Goal: Transaction & Acquisition: Purchase product/service

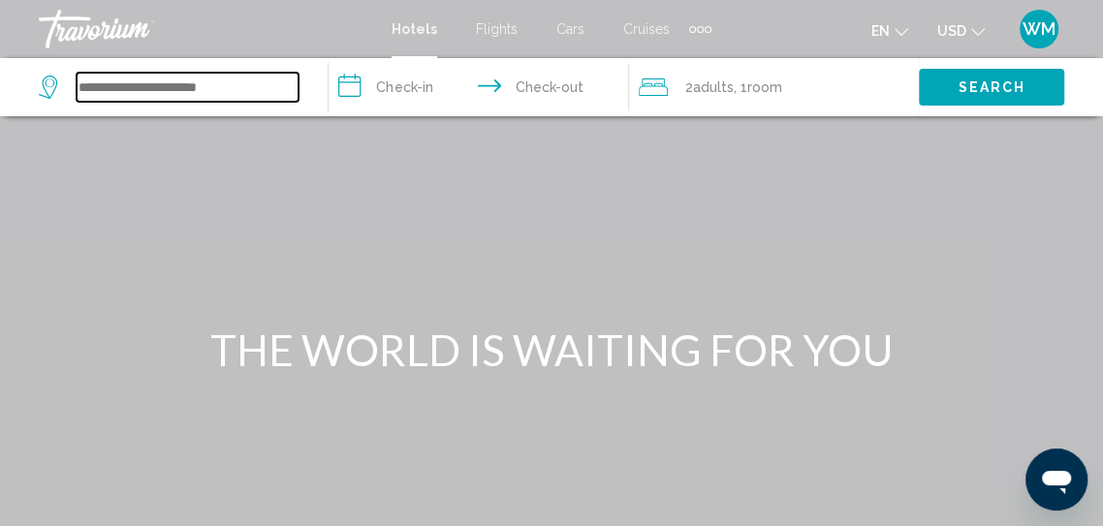
click at [190, 88] on input "Search widget" at bounding box center [188, 87] width 222 height 29
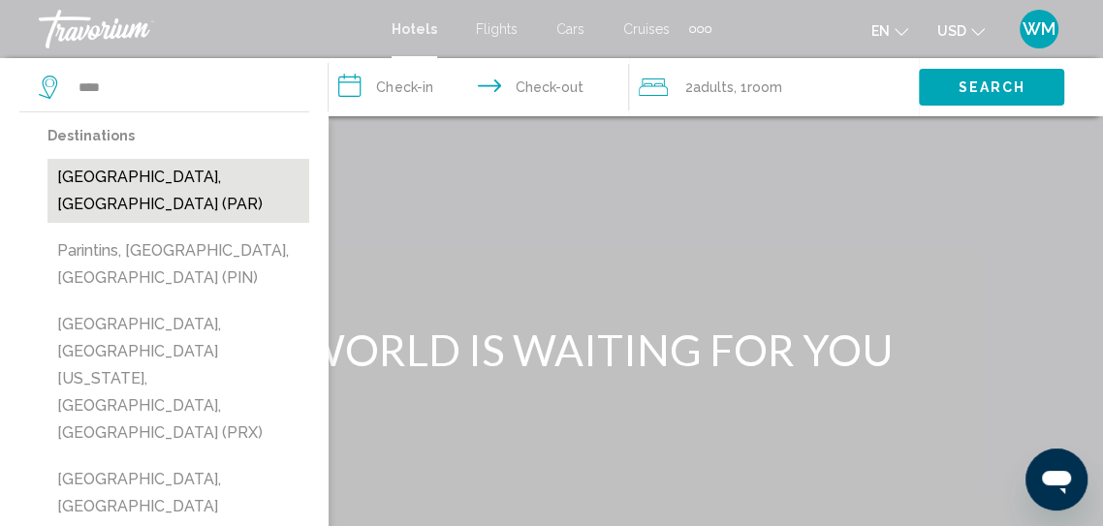
click at [147, 179] on button "[GEOGRAPHIC_DATA], [GEOGRAPHIC_DATA] (PAR)" at bounding box center [179, 191] width 262 height 64
type input "**********"
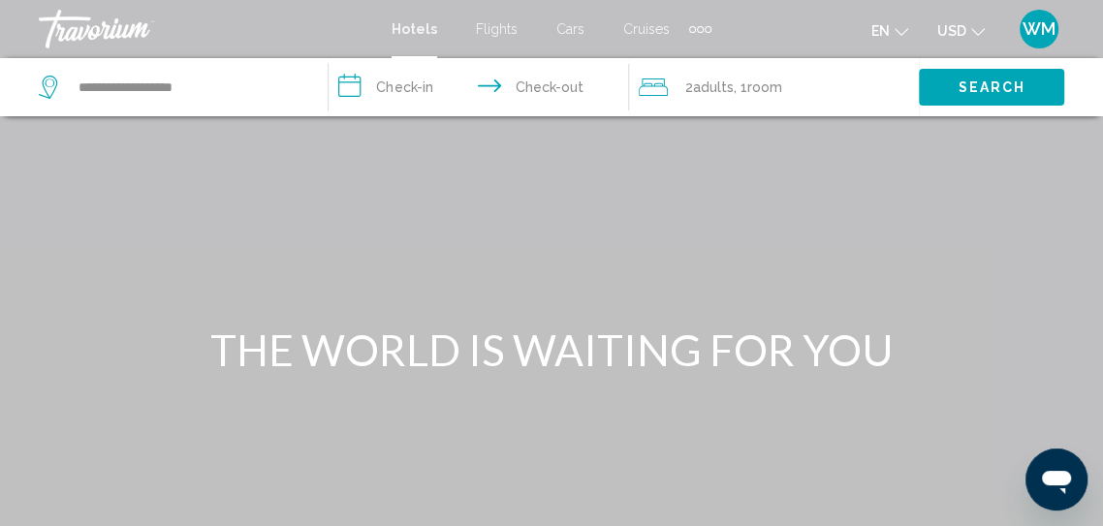
click at [397, 91] on input "**********" at bounding box center [482, 90] width 307 height 64
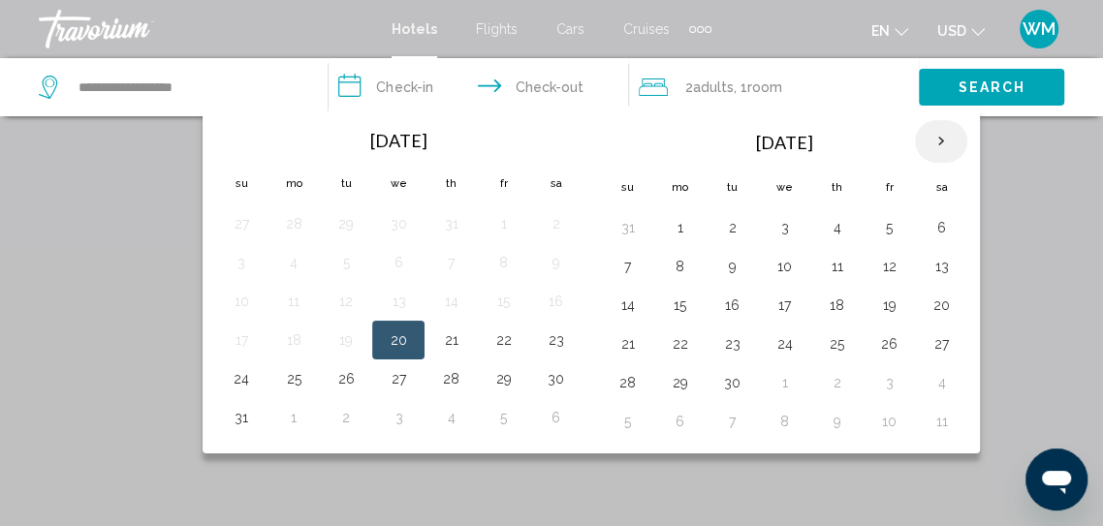
click at [942, 148] on th "Next month" at bounding box center [941, 141] width 52 height 43
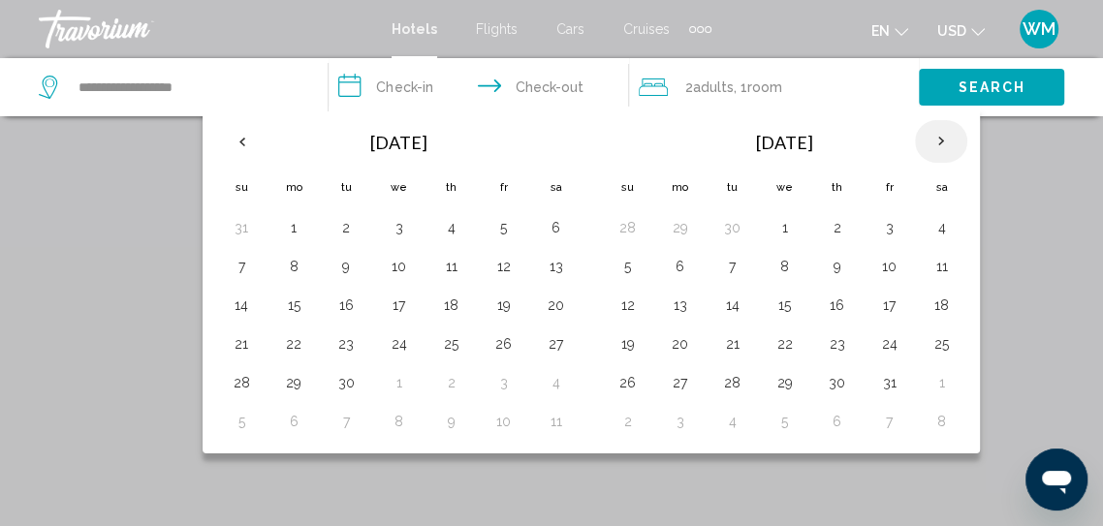
click at [938, 147] on th "Next month" at bounding box center [941, 141] width 52 height 43
click at [887, 388] on button "28" at bounding box center [889, 382] width 31 height 27
click at [625, 430] on button "30" at bounding box center [627, 421] width 31 height 27
type input "**********"
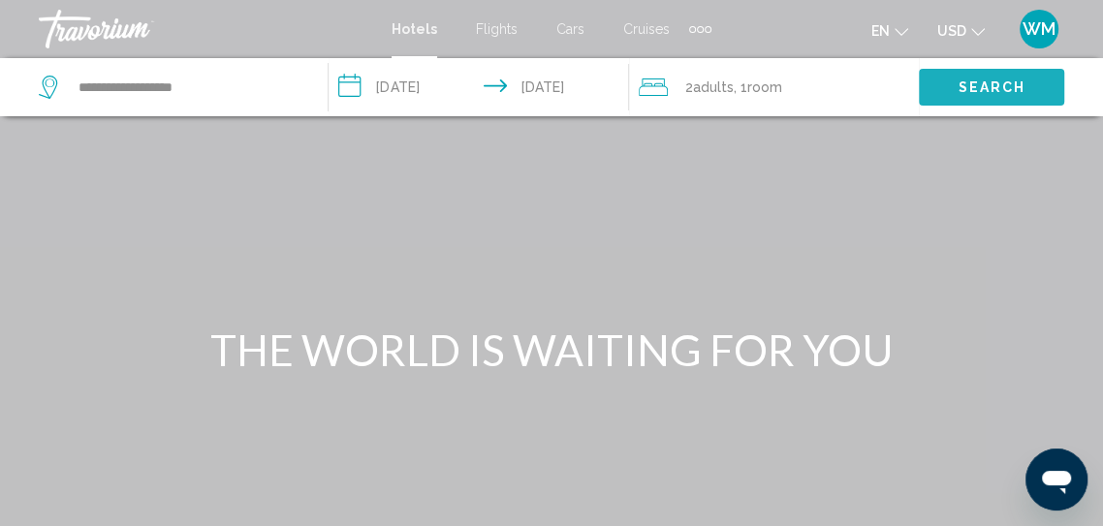
click at [977, 89] on span "Search" at bounding box center [992, 88] width 68 height 16
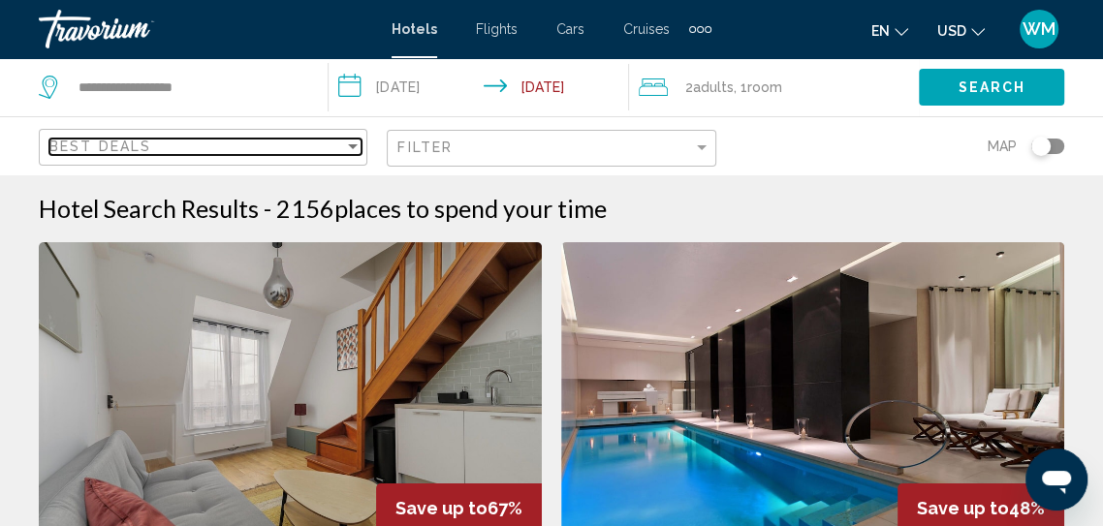
click at [345, 145] on div "Sort by" at bounding box center [352, 147] width 17 height 16
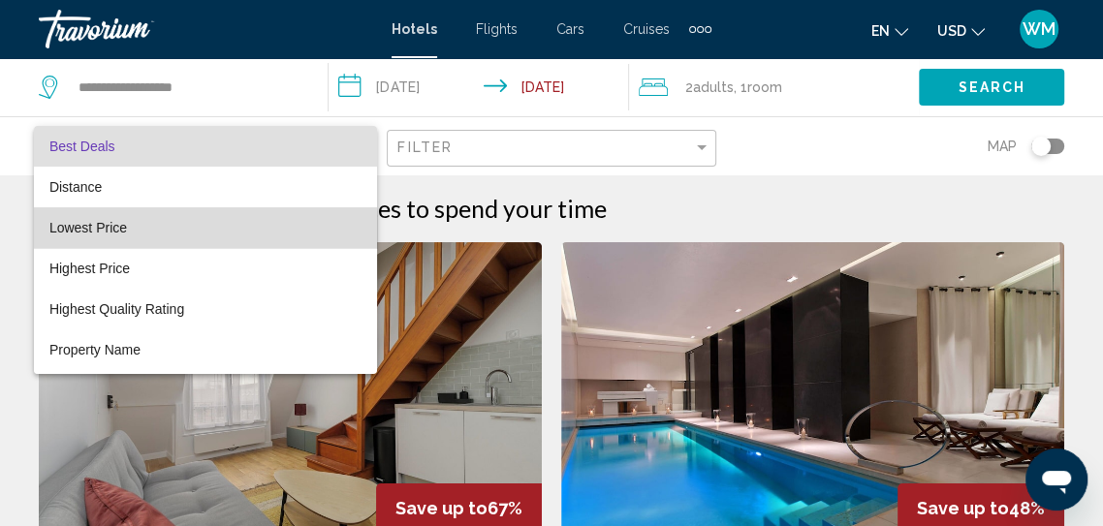
click at [94, 240] on span "Lowest Price" at bounding box center [205, 227] width 312 height 41
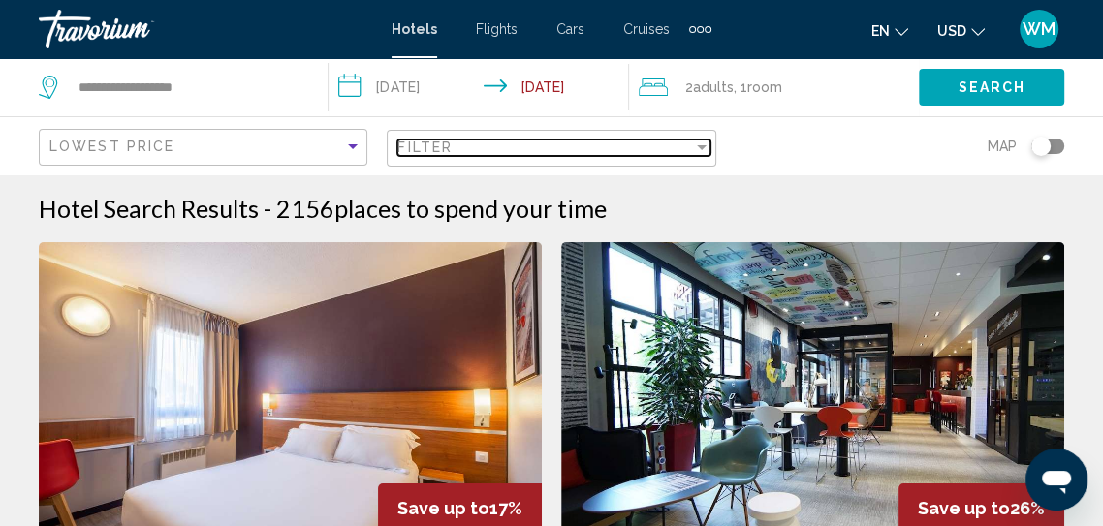
click at [696, 151] on div "Filter" at bounding box center [701, 148] width 17 height 16
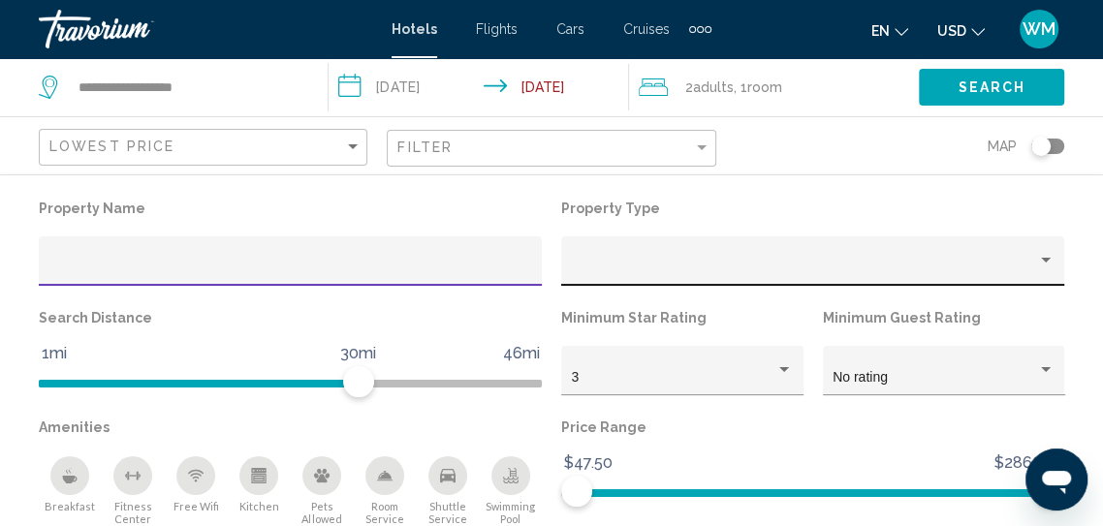
click at [1045, 261] on div "Property type" at bounding box center [1046, 260] width 10 height 5
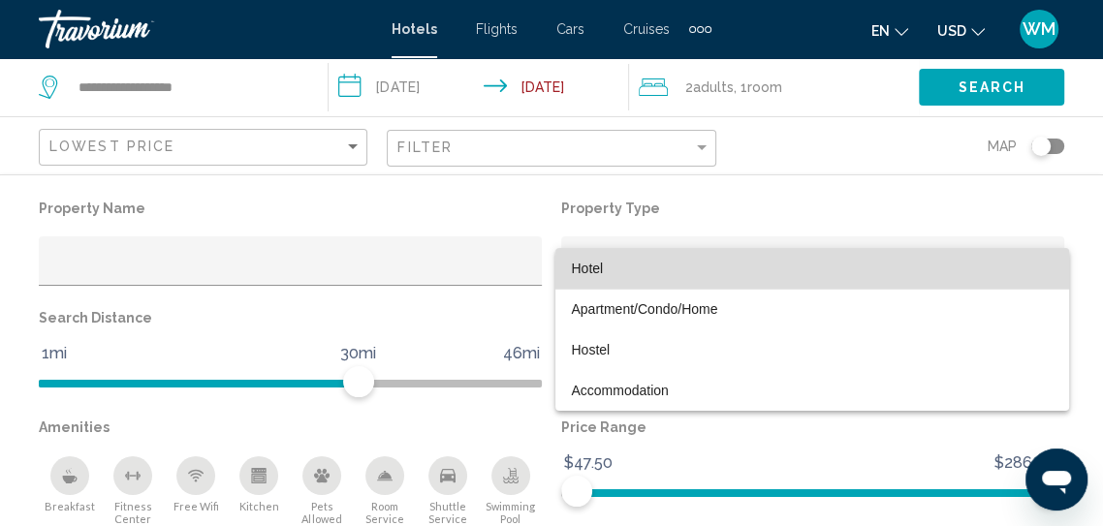
click at [607, 271] on span "Hotel" at bounding box center [812, 268] width 483 height 41
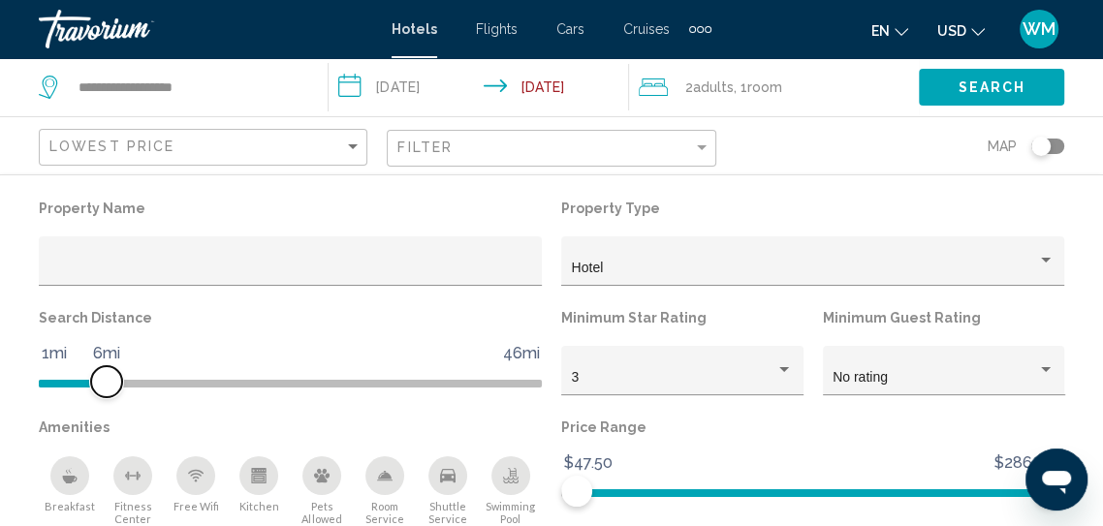
scroll to position [55, 0]
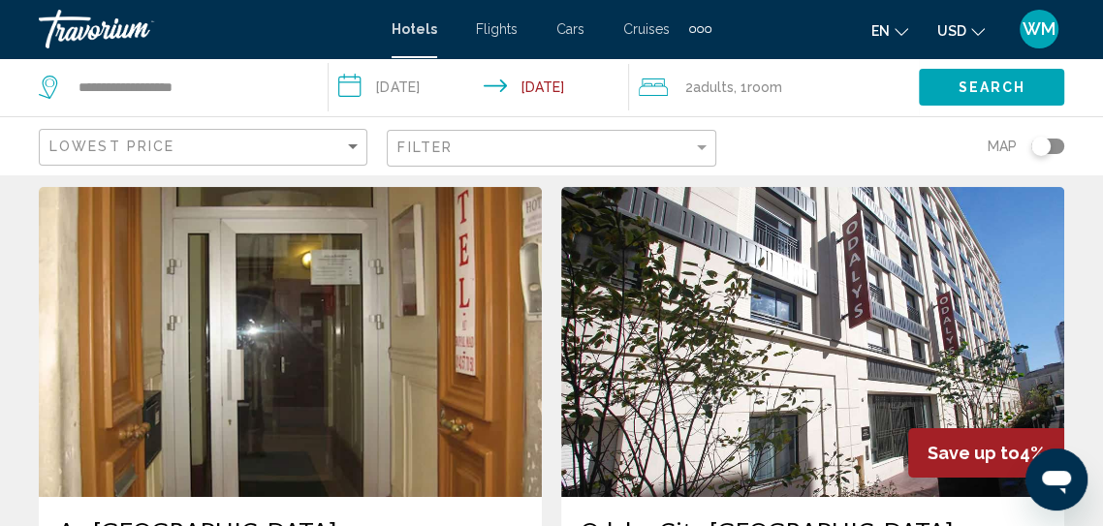
click at [713, 401] on img "Main content" at bounding box center [812, 342] width 503 height 310
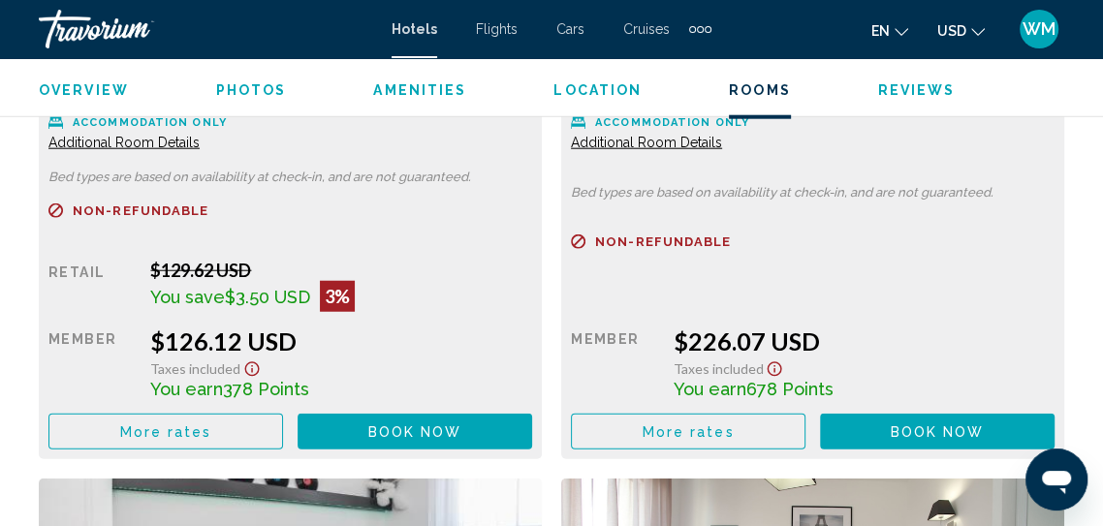
scroll to position [3258, 0]
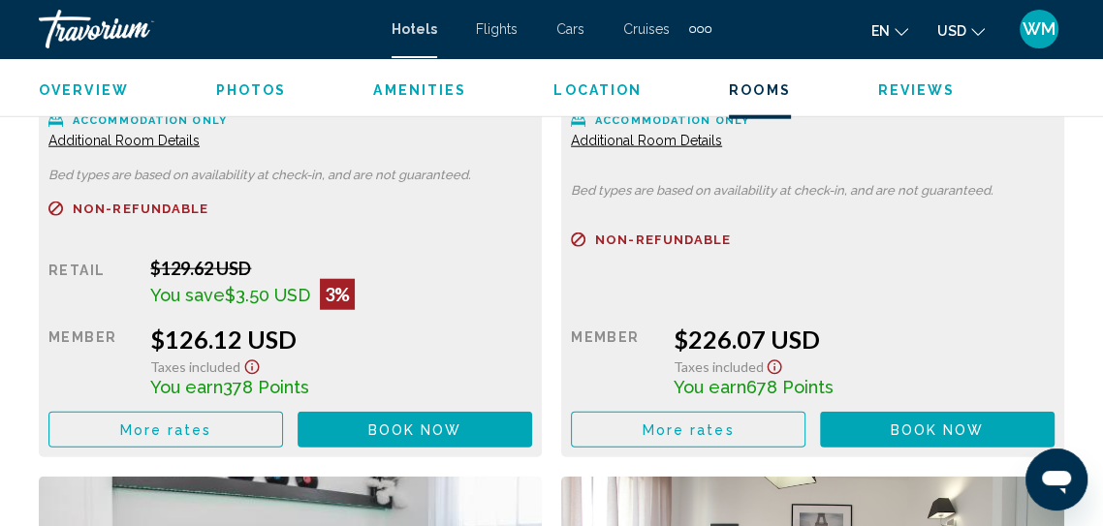
click at [226, 437] on button "More rates" at bounding box center [165, 430] width 235 height 36
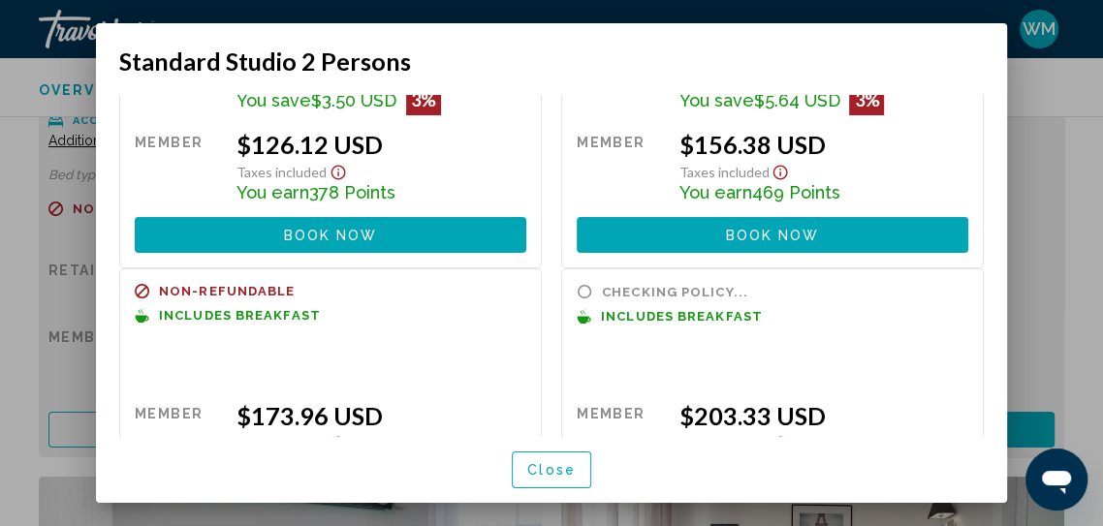
scroll to position [191, 0]
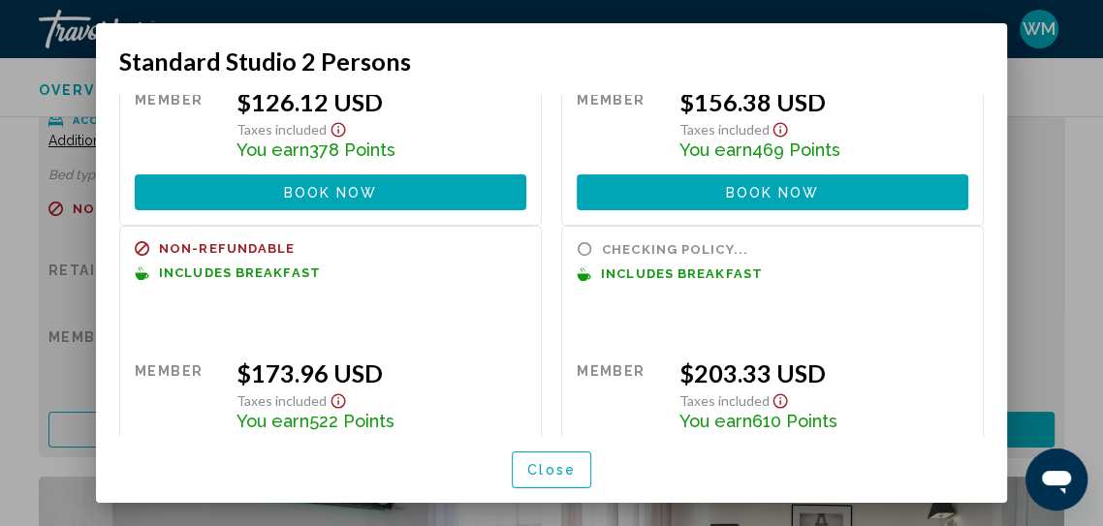
click at [345, 473] on span "Book now" at bounding box center [331, 466] width 94 height 16
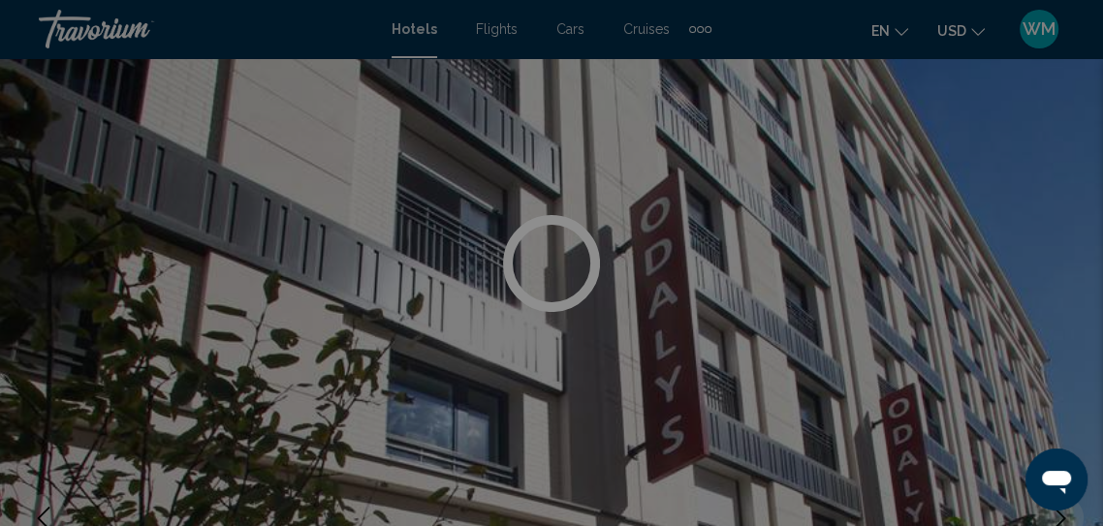
scroll to position [3258, 0]
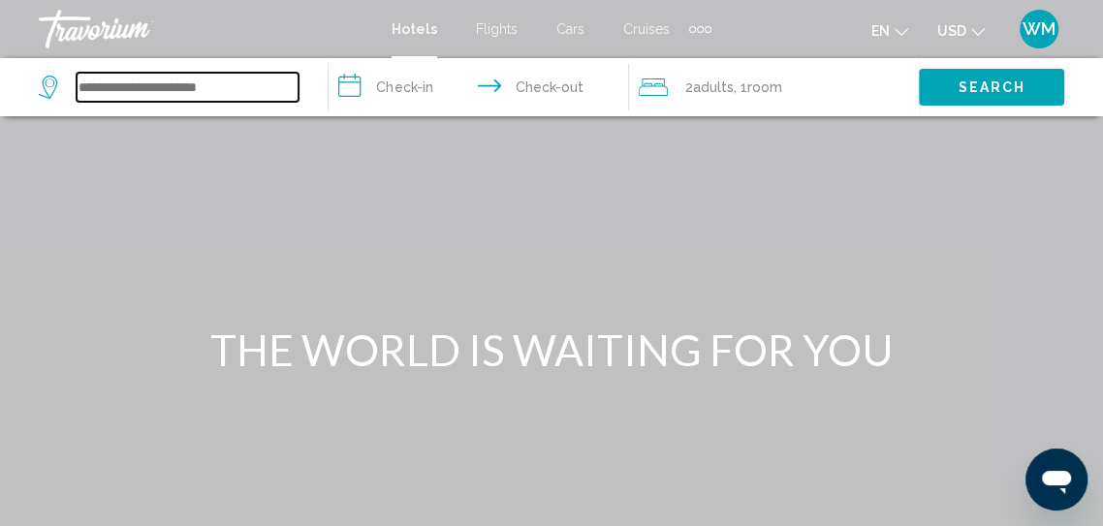
click at [176, 100] on input "Search widget" at bounding box center [188, 87] width 222 height 29
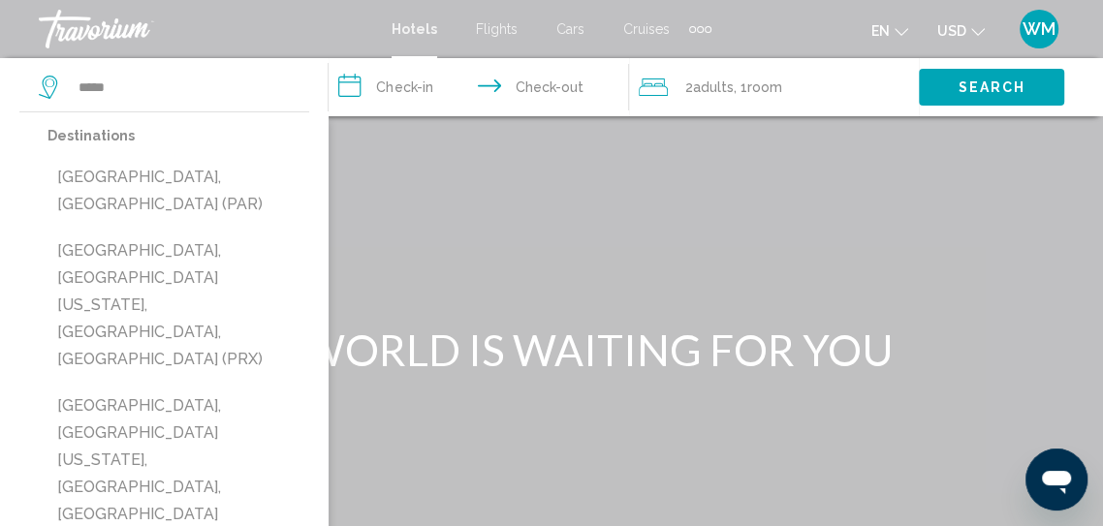
click at [148, 181] on button "[GEOGRAPHIC_DATA], [GEOGRAPHIC_DATA] (PAR)" at bounding box center [179, 191] width 262 height 64
type input "**********"
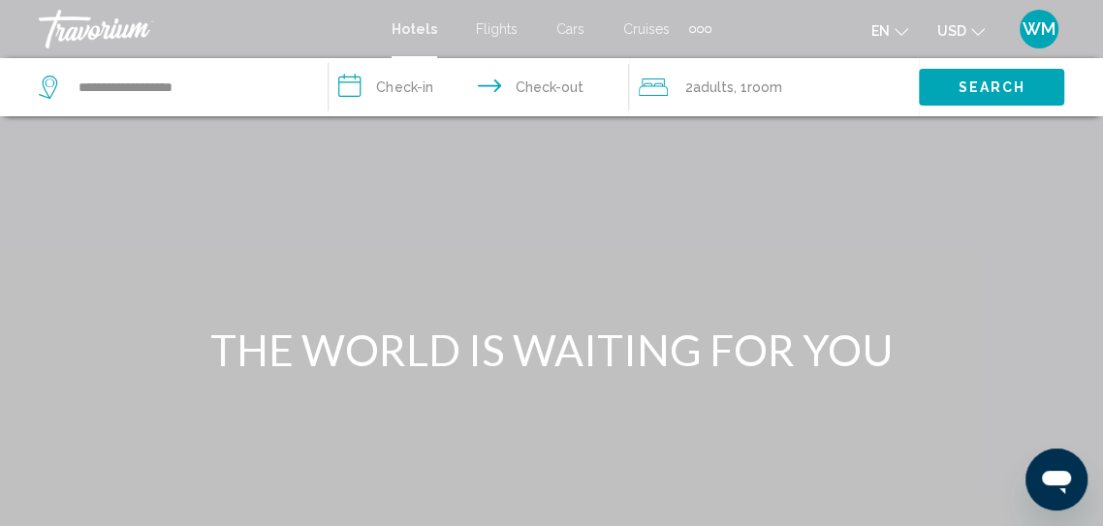
click at [404, 89] on input "**********" at bounding box center [482, 90] width 307 height 64
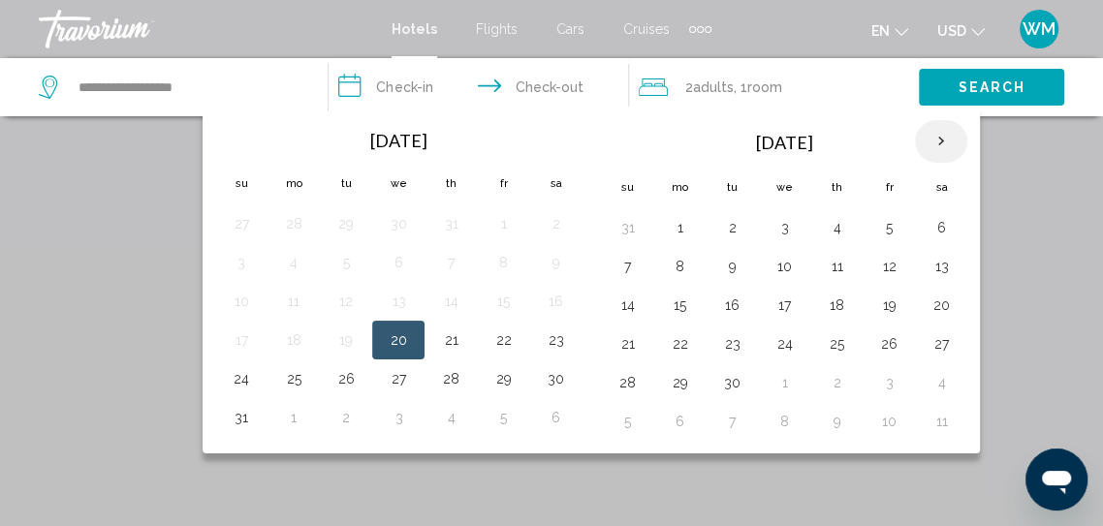
click at [939, 144] on th "Next month" at bounding box center [941, 141] width 52 height 43
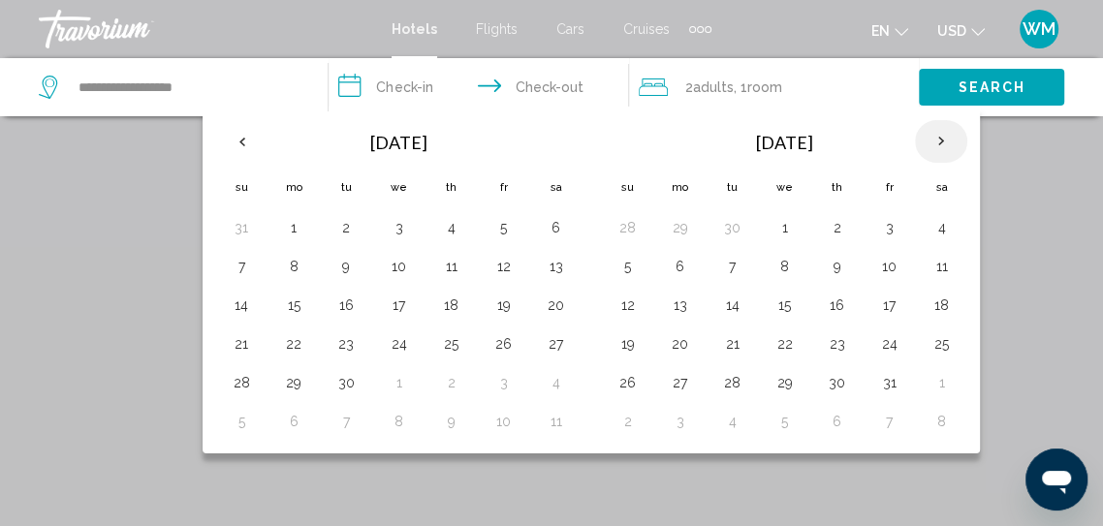
click at [934, 146] on th "Next month" at bounding box center [941, 141] width 52 height 43
click at [892, 383] on button "28" at bounding box center [889, 382] width 31 height 27
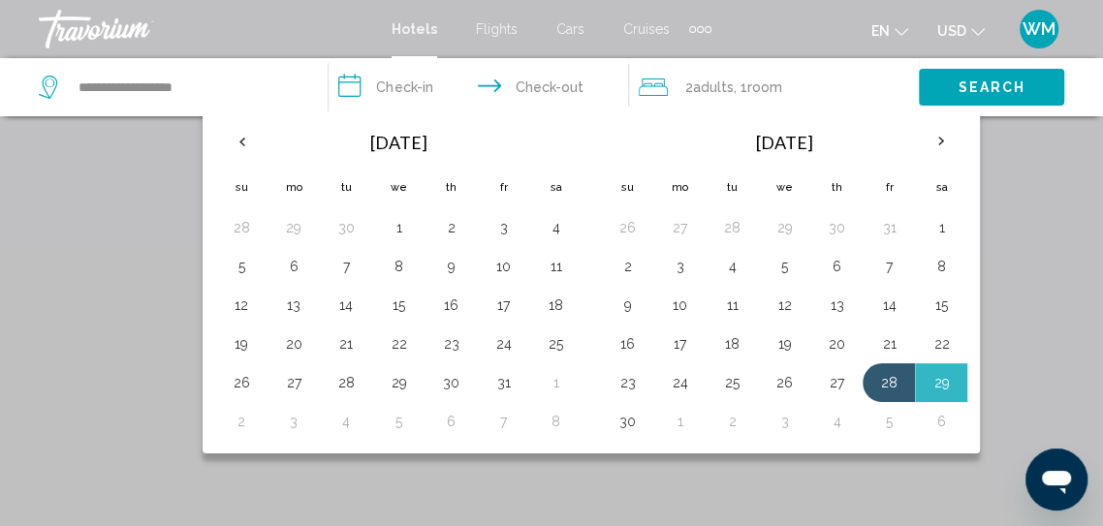
click at [622, 426] on button "30" at bounding box center [627, 421] width 31 height 27
type input "**********"
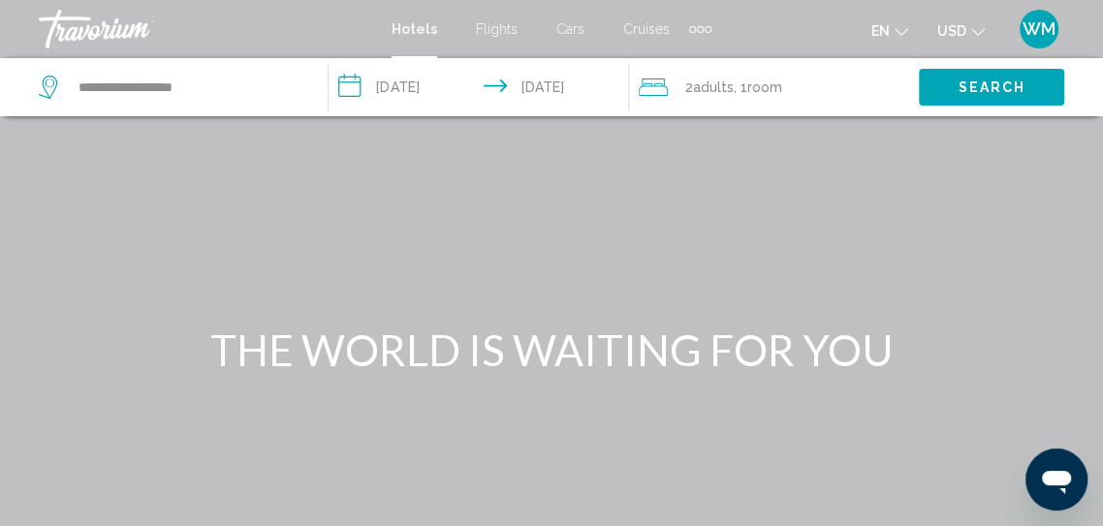
click at [962, 78] on button "Search" at bounding box center [991, 87] width 145 height 36
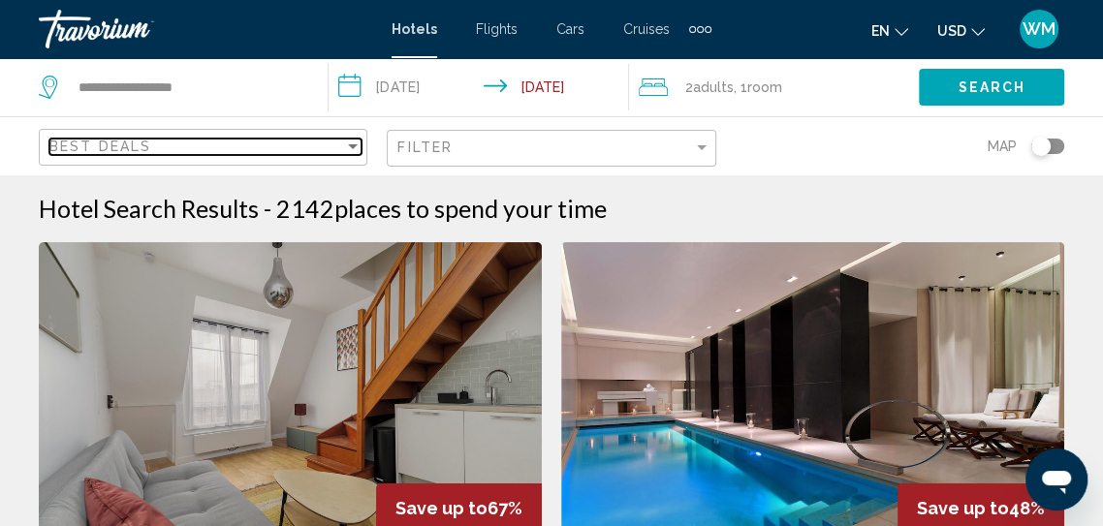
click at [354, 146] on div "Sort by" at bounding box center [353, 146] width 10 height 5
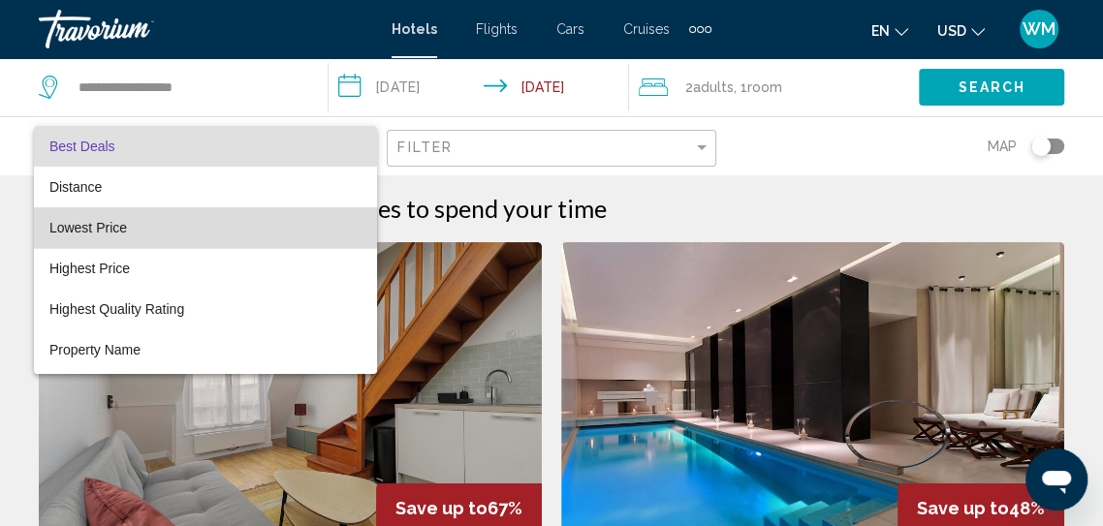
click at [92, 230] on span "Lowest Price" at bounding box center [88, 228] width 78 height 16
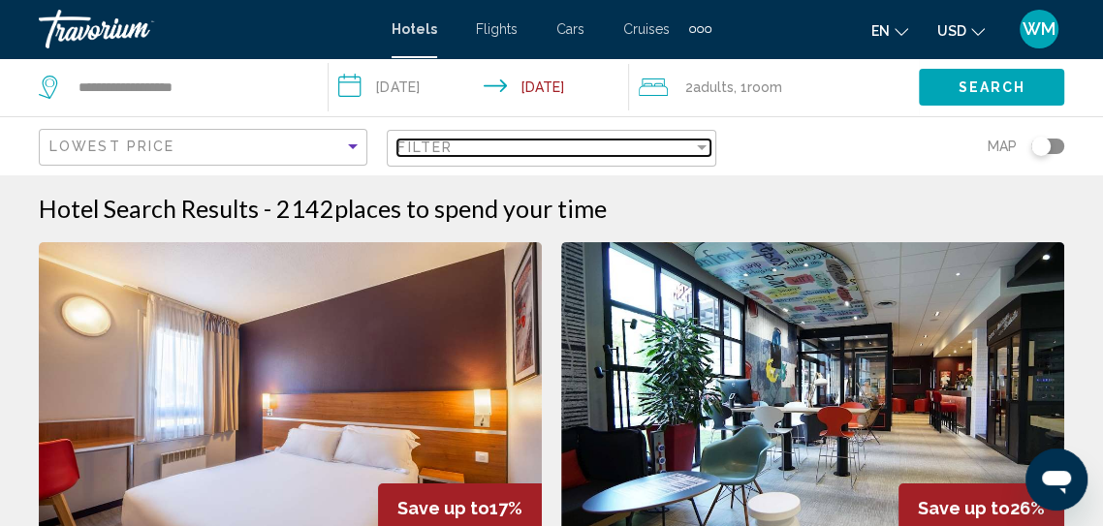
click at [697, 148] on div "Filter" at bounding box center [702, 147] width 10 height 5
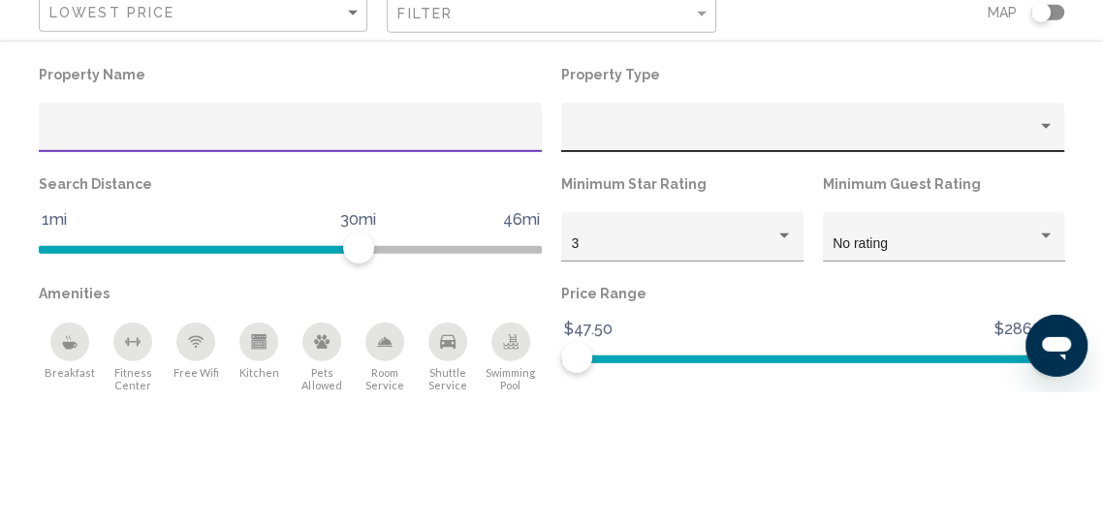
click at [1044, 256] on div "Property type" at bounding box center [1045, 261] width 17 height 16
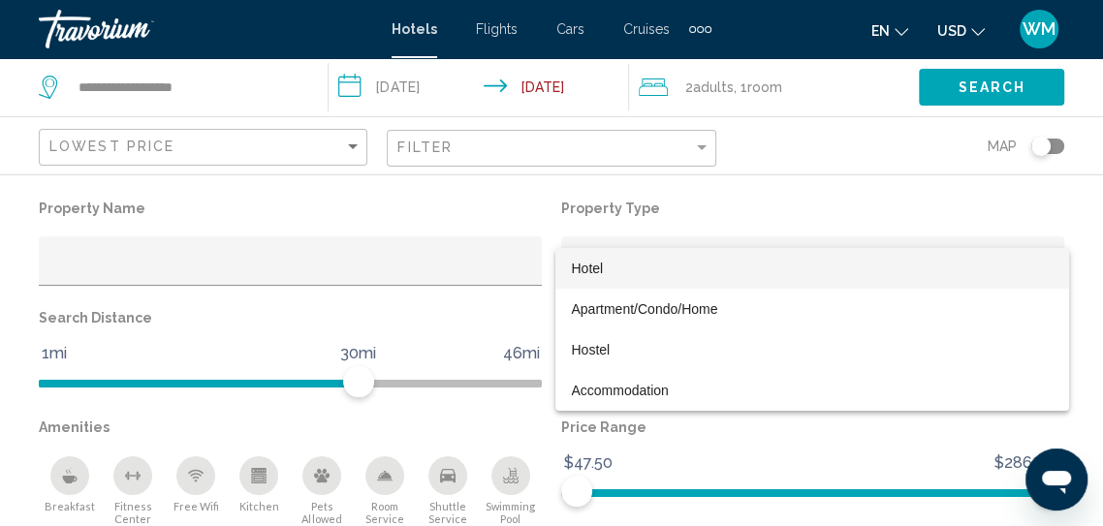
click at [619, 264] on span "Hotel" at bounding box center [812, 268] width 483 height 41
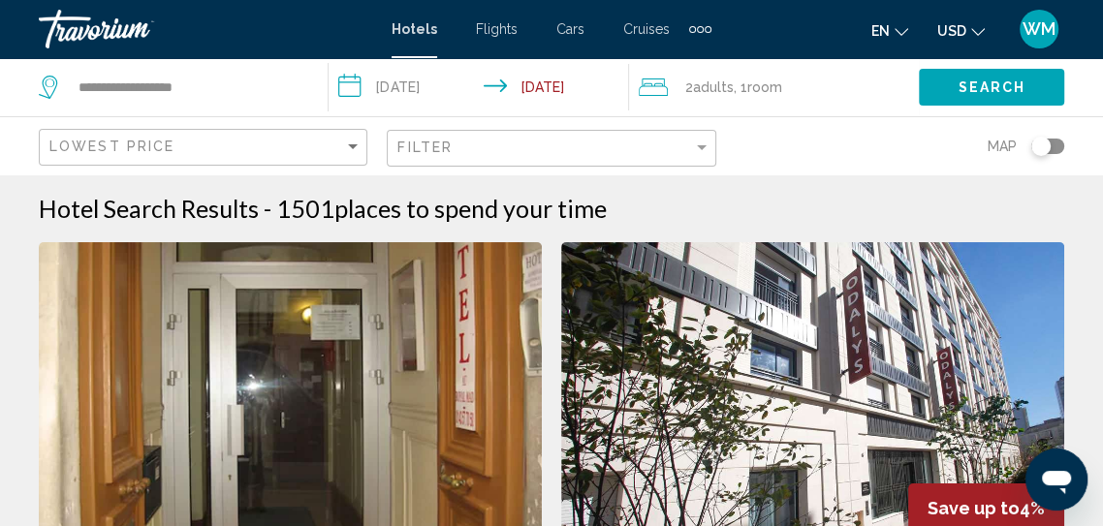
click at [791, 446] on img "Main content" at bounding box center [812, 397] width 503 height 310
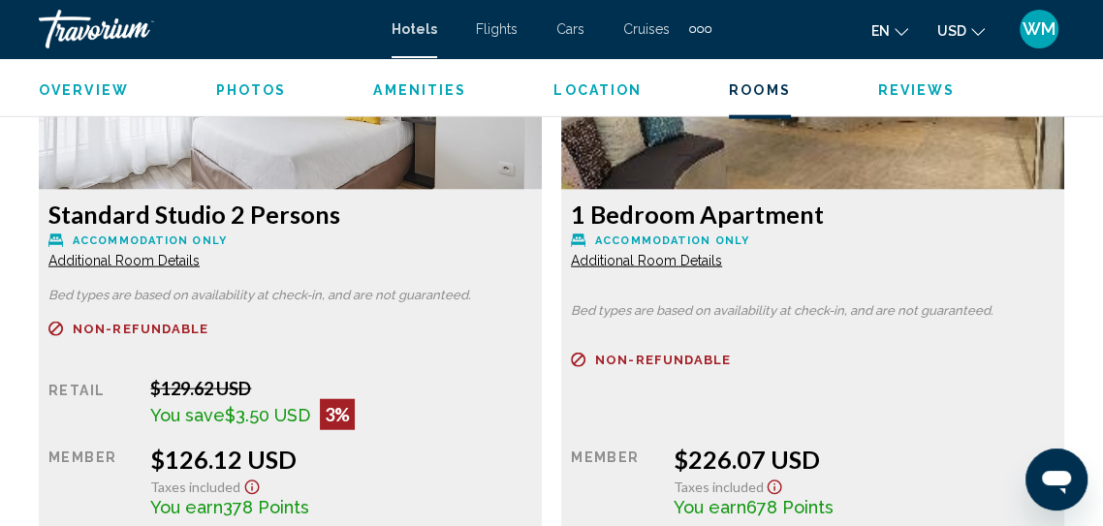
scroll to position [3146, 0]
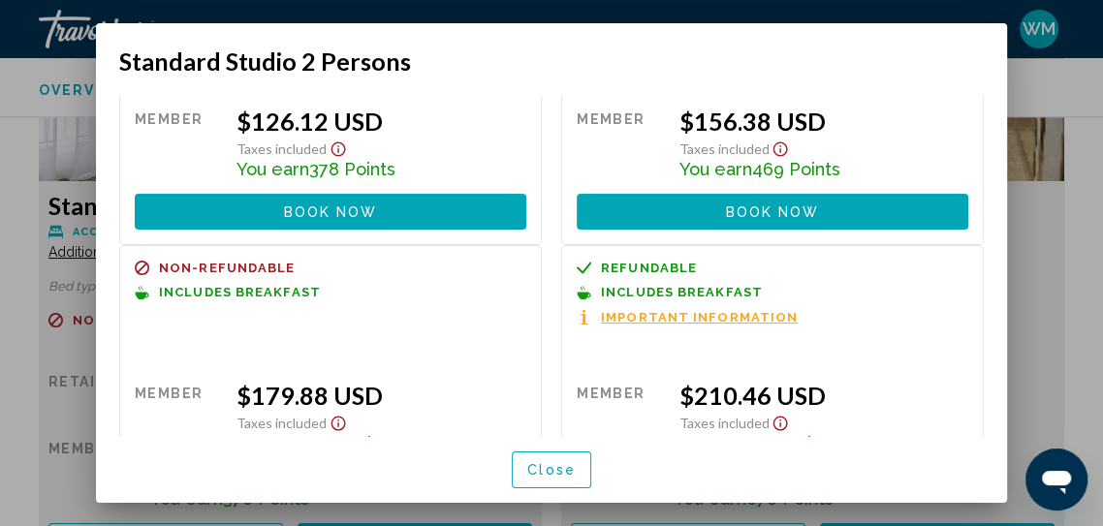
scroll to position [197, 0]
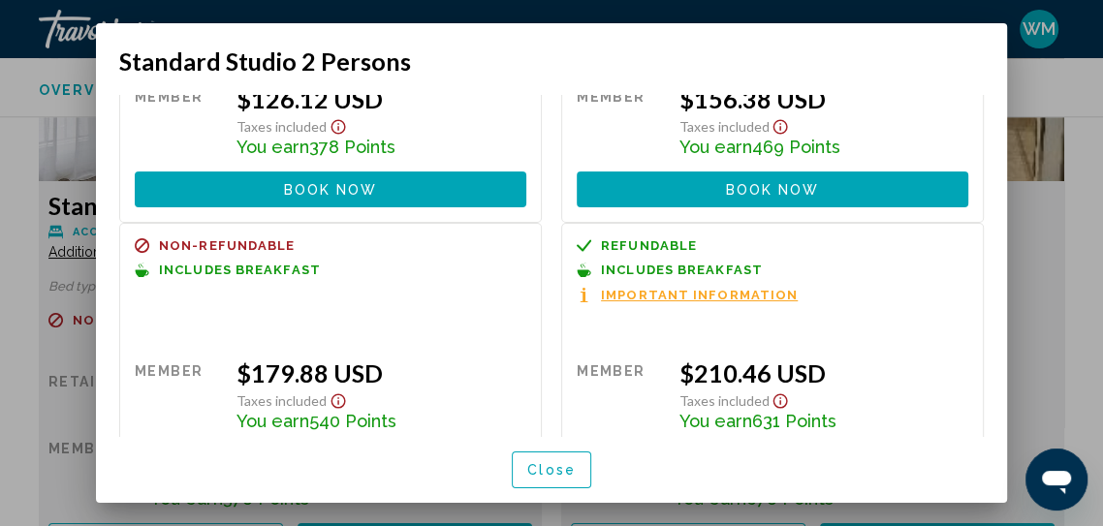
click at [319, 473] on span "Book now" at bounding box center [331, 466] width 94 height 16
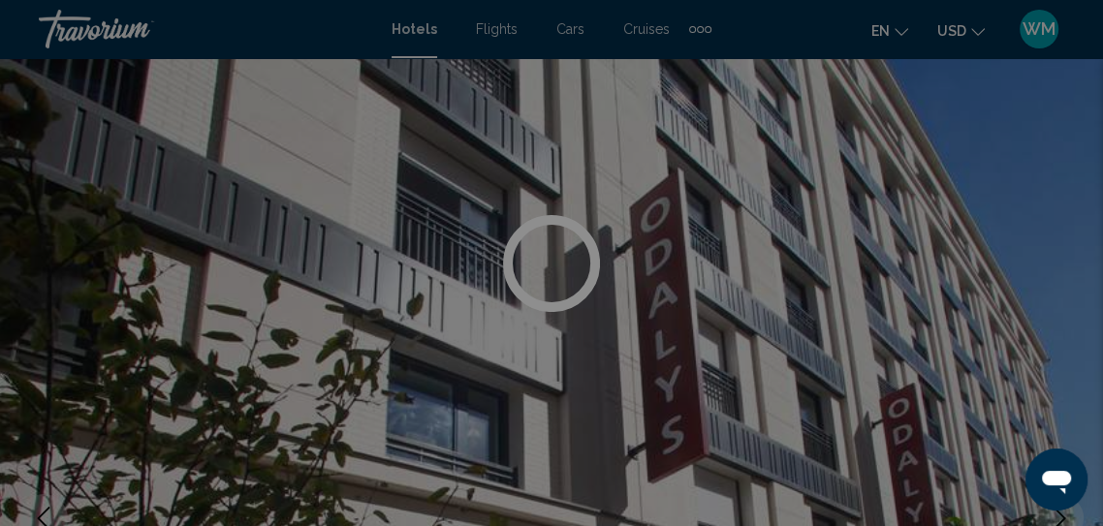
scroll to position [3146, 0]
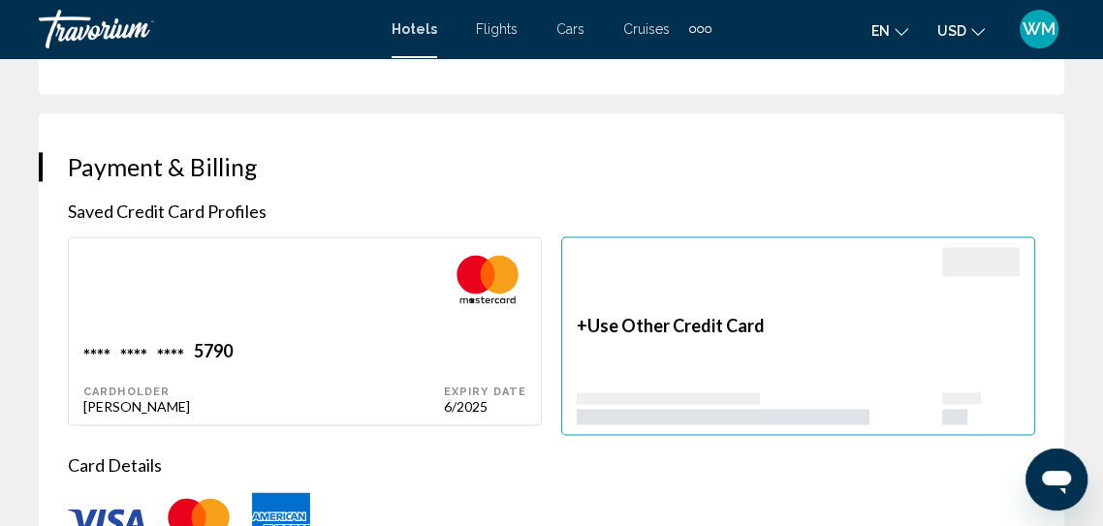
scroll to position [1988, 0]
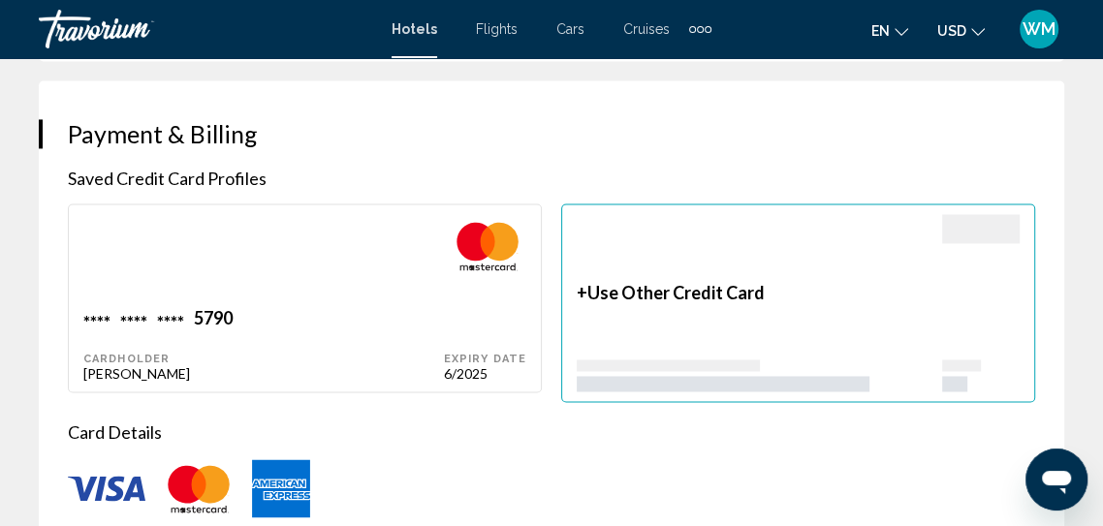
click at [652, 321] on div "+ Use Other Credit Card" at bounding box center [760, 337] width 366 height 110
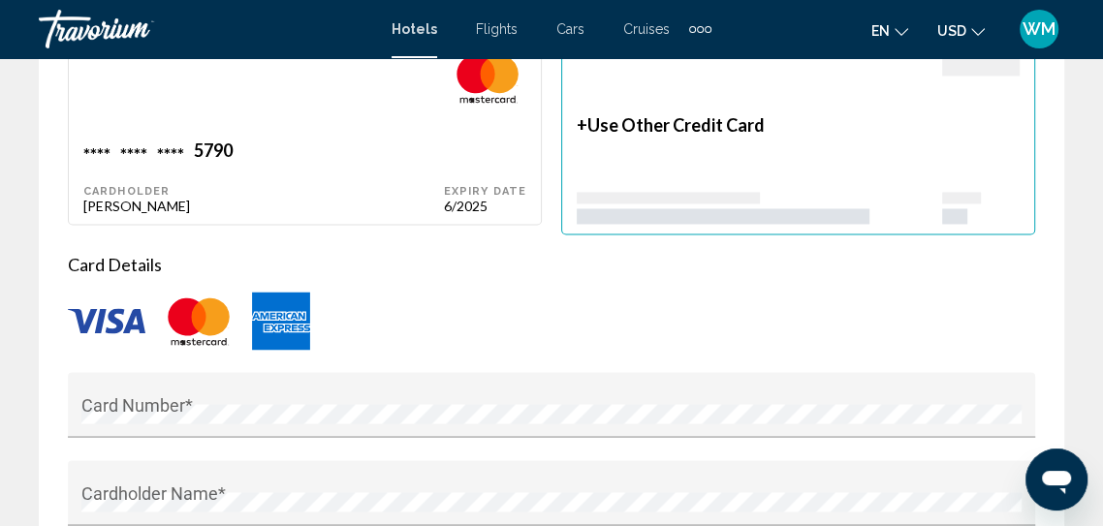
scroll to position [2181, 0]
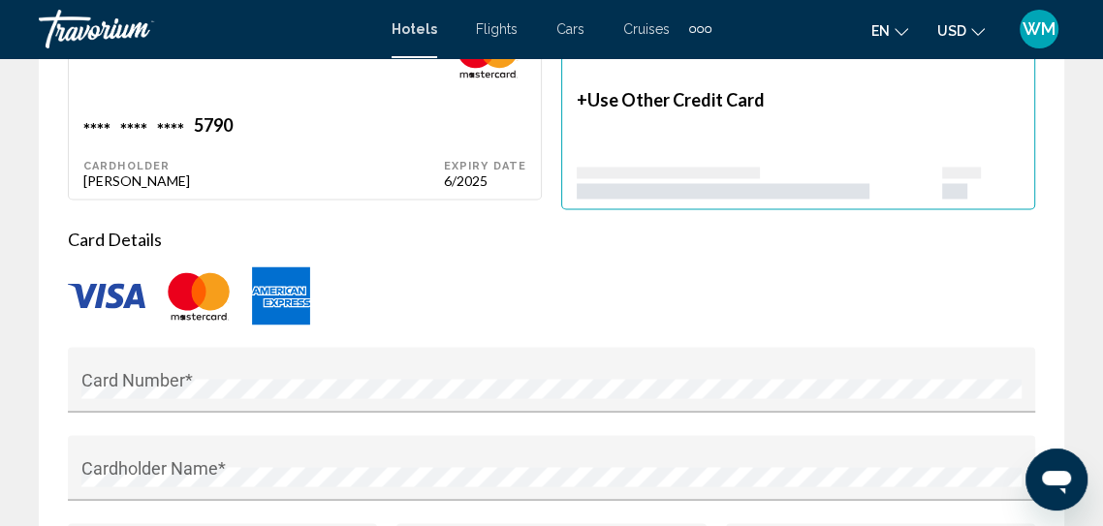
click at [94, 295] on img "Main content" at bounding box center [107, 295] width 78 height 25
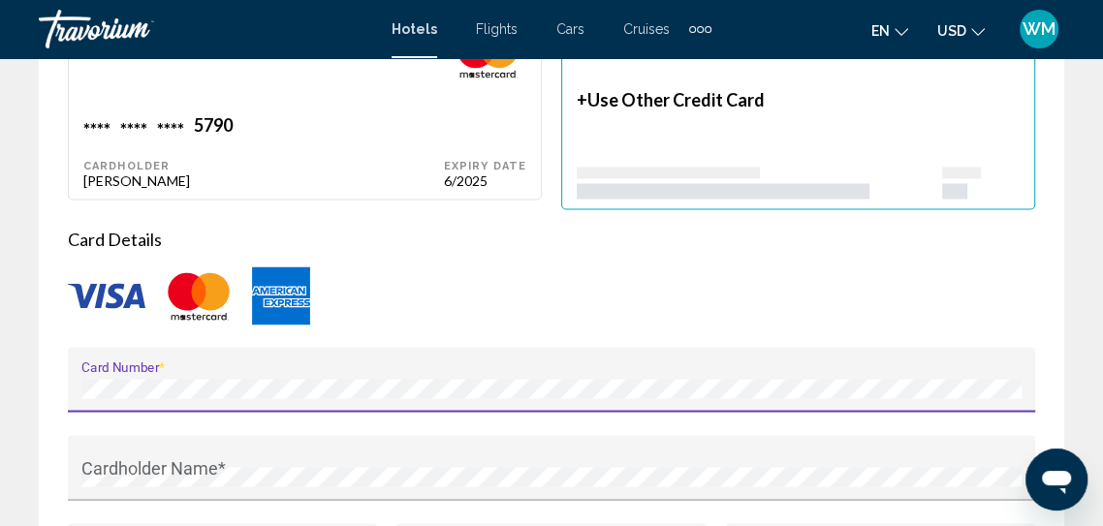
scroll to position [2274, 0]
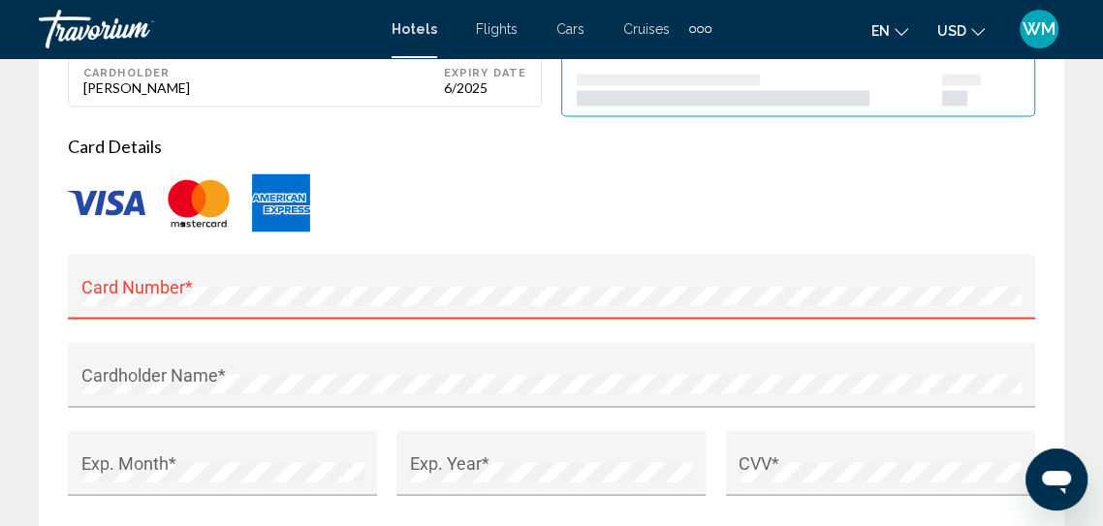
click at [254, 284] on div "Card Number *" at bounding box center [551, 293] width 941 height 51
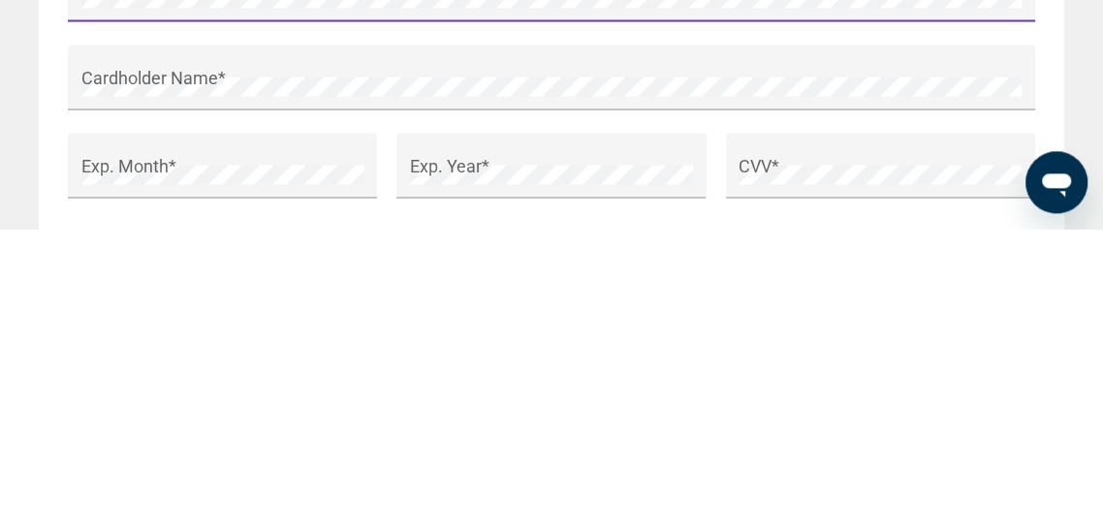
click at [439, 367] on div "Cardholder Name *" at bounding box center [551, 381] width 941 height 51
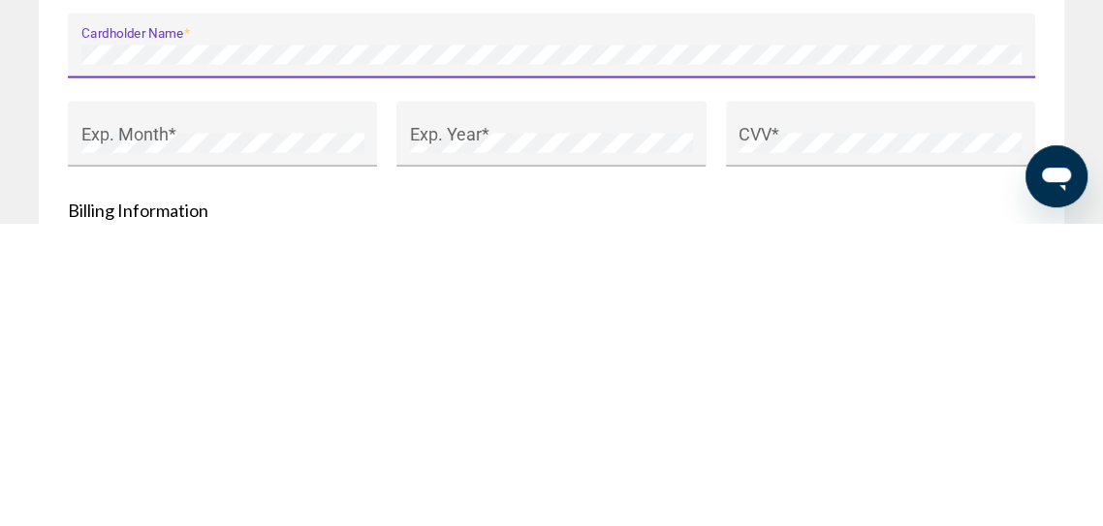
scroll to position [2300, 0]
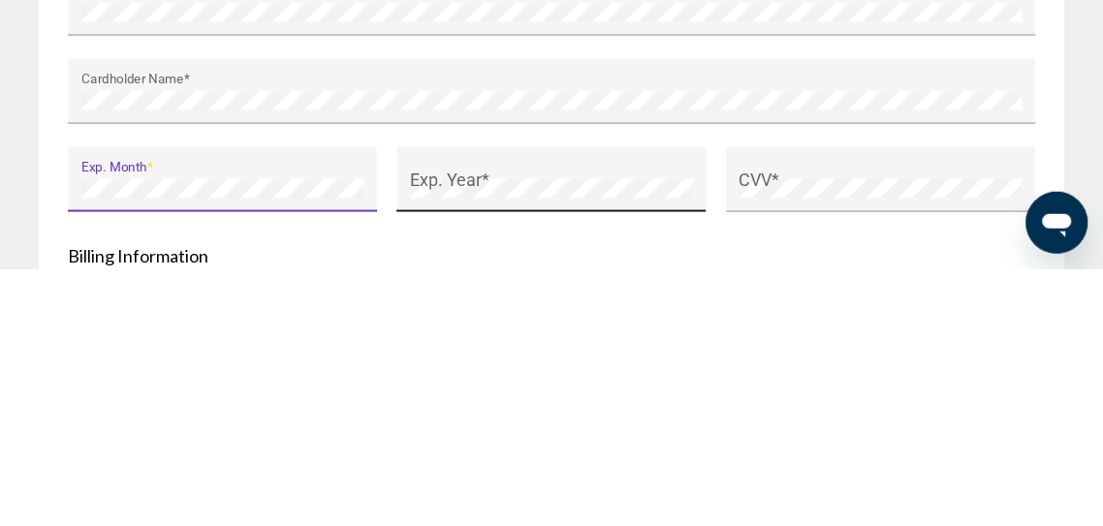
click at [505, 430] on div "Exp. Year *" at bounding box center [551, 443] width 283 height 51
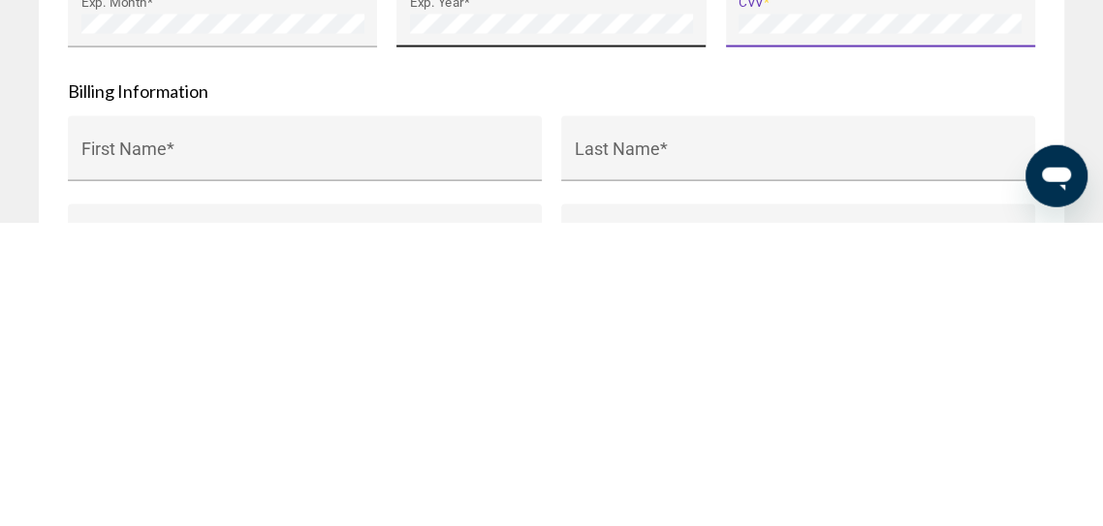
scroll to position [2419, 0]
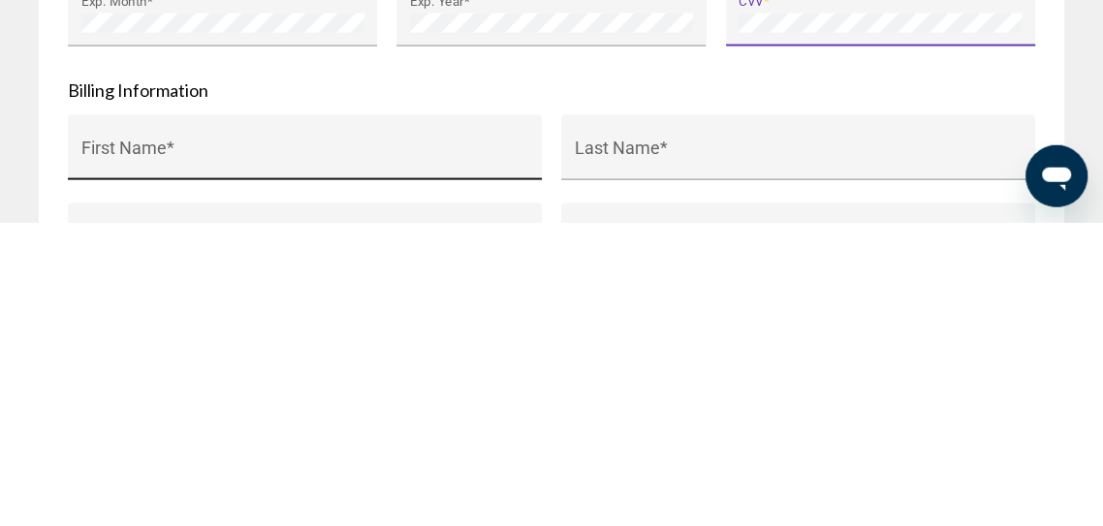
click at [366, 447] on div "First Name *" at bounding box center [305, 456] width 448 height 51
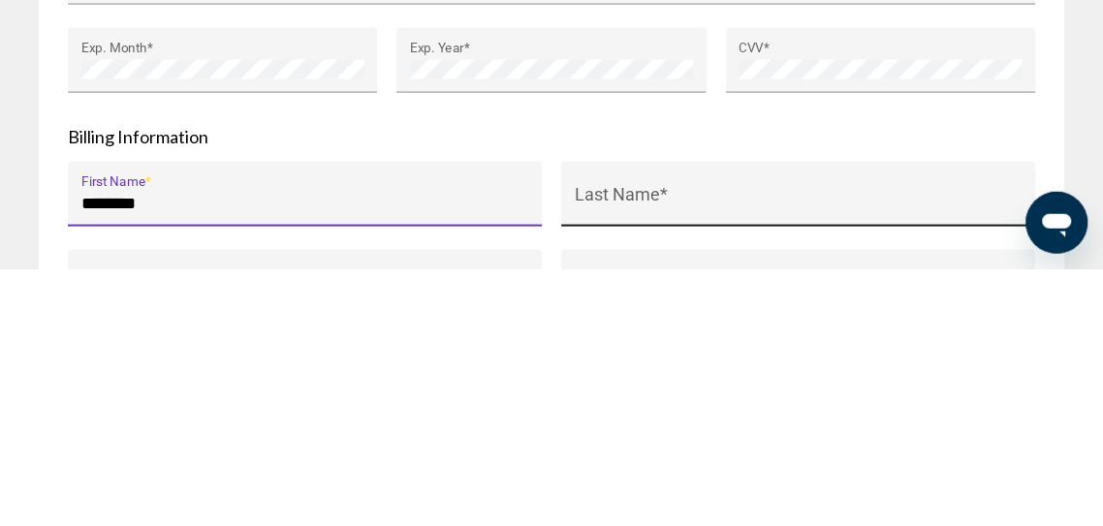
type input "*******"
click at [647, 445] on div "Last Name *" at bounding box center [799, 456] width 448 height 51
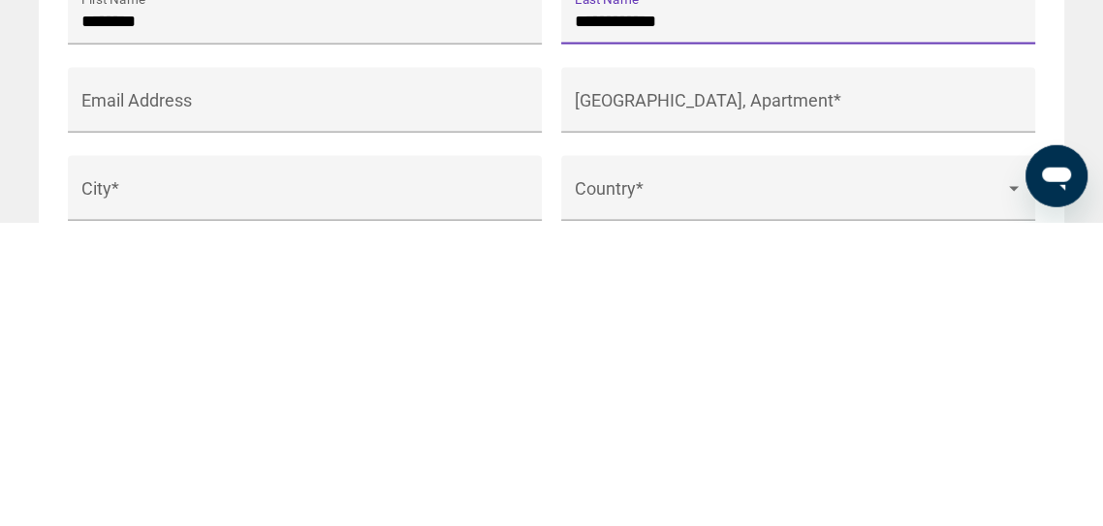
scroll to position [2558, 0]
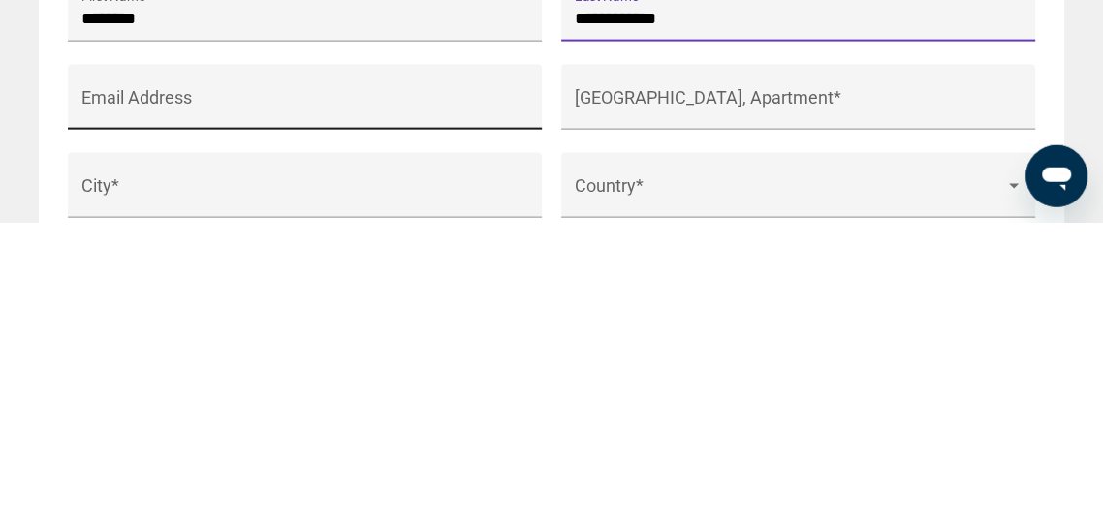
type input "**********"
click at [441, 382] on div "Email Address" at bounding box center [305, 406] width 448 height 51
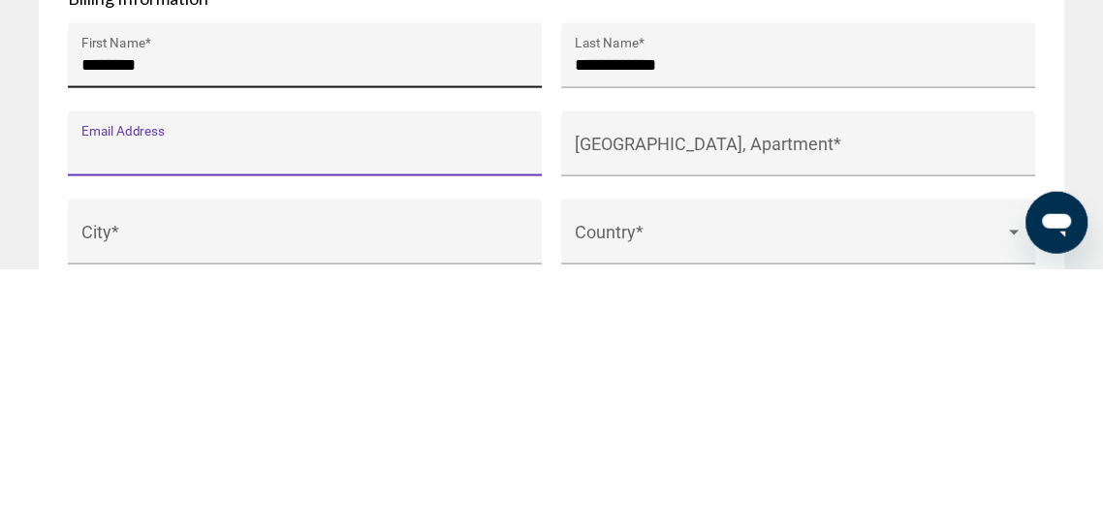
type input "**********"
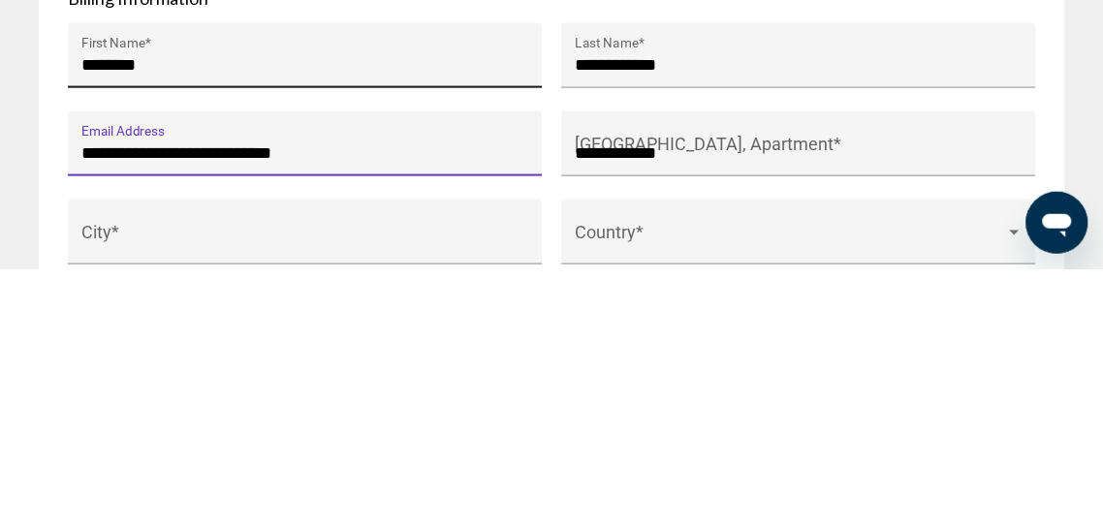
type input "*****"
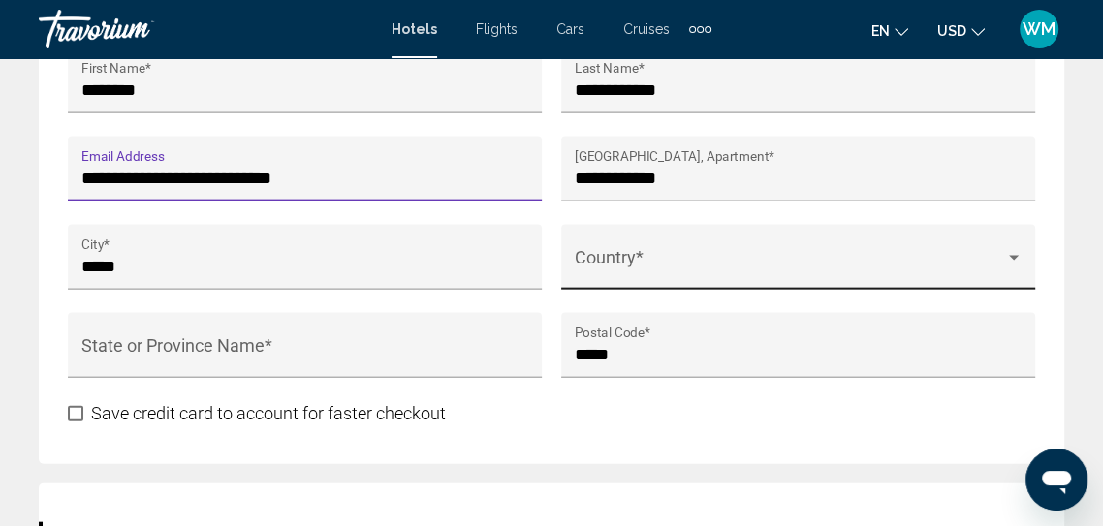
scroll to position [2791, 0]
click at [1006, 255] on div "Main content" at bounding box center [1013, 258] width 17 height 16
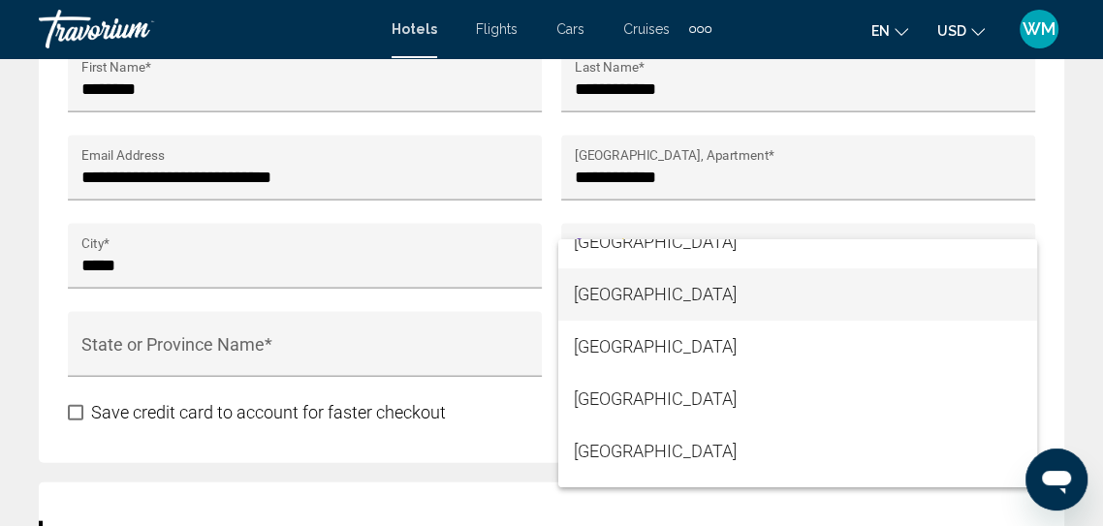
scroll to position [5782, 0]
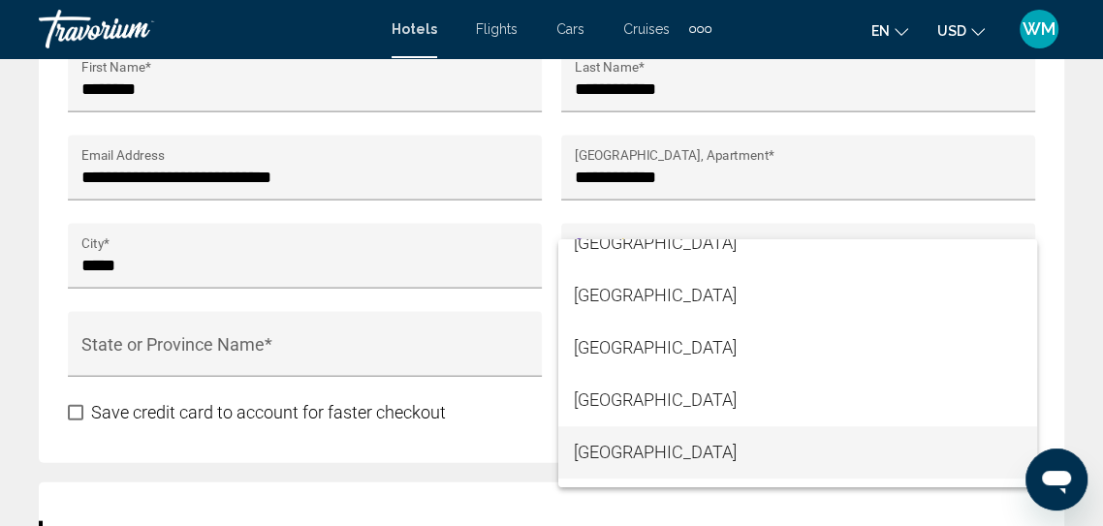
click at [710, 458] on span "Jersey Island" at bounding box center [798, 453] width 448 height 52
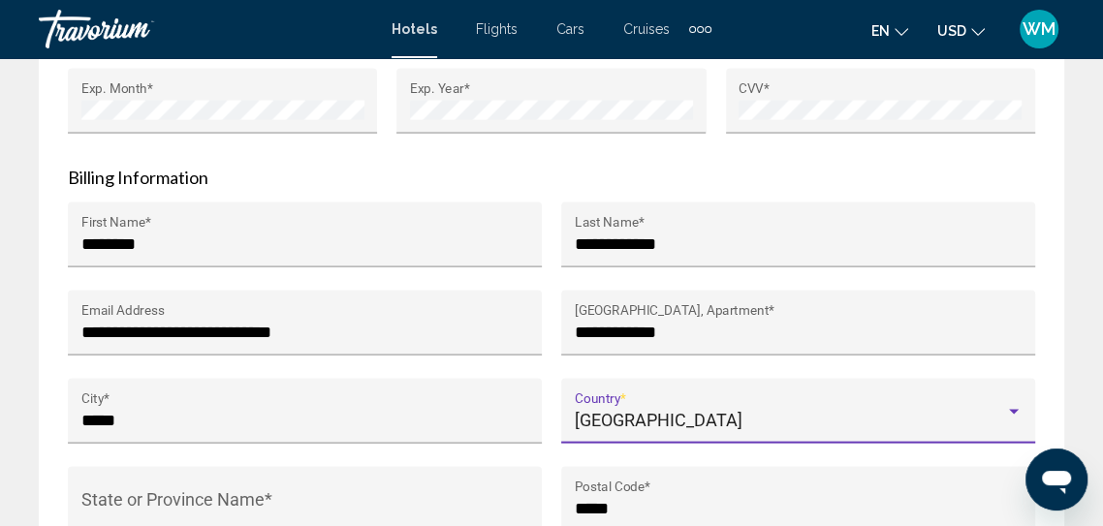
scroll to position [2618, 0]
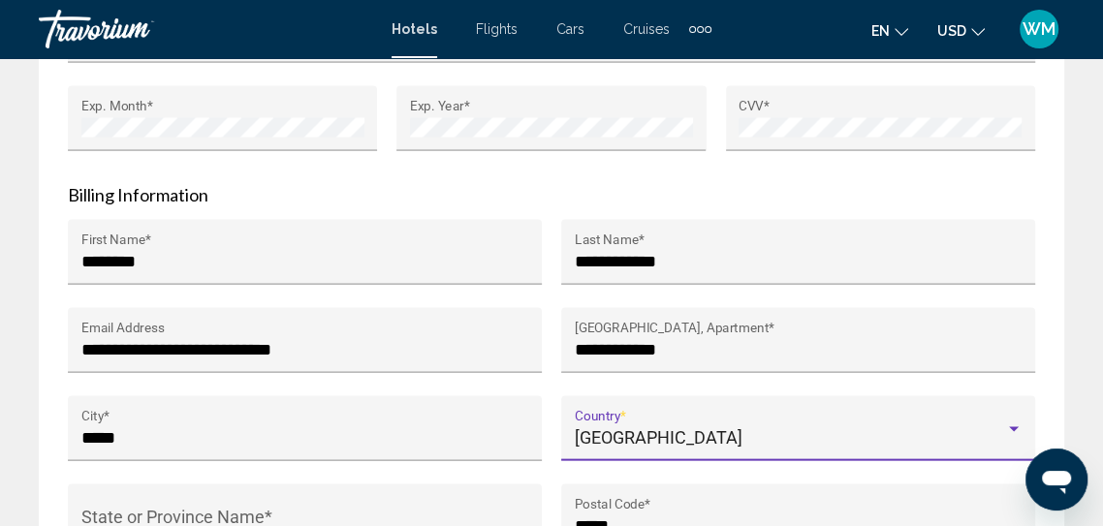
click at [801, 429] on div "Jersey Island" at bounding box center [790, 438] width 431 height 19
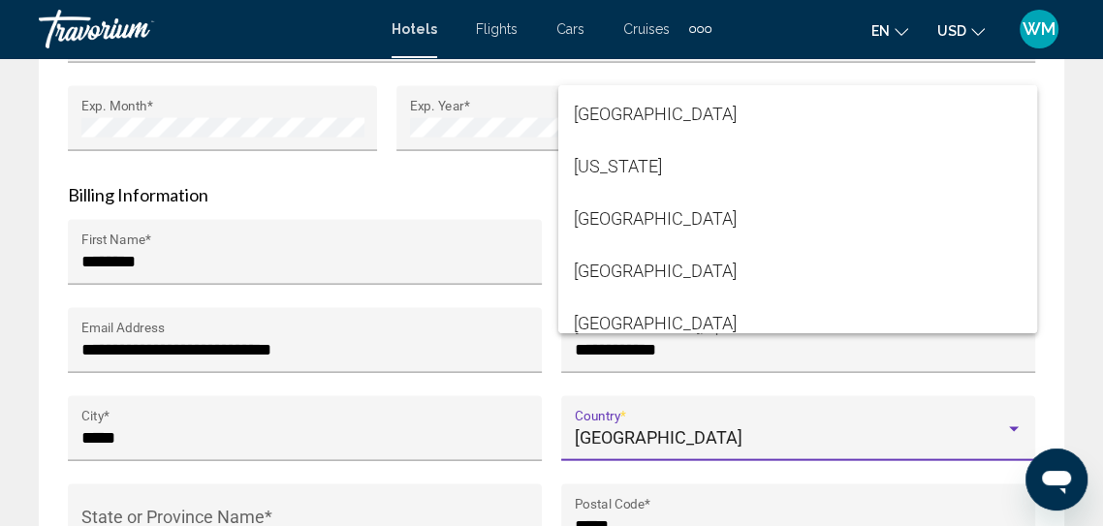
scroll to position [4290, 0]
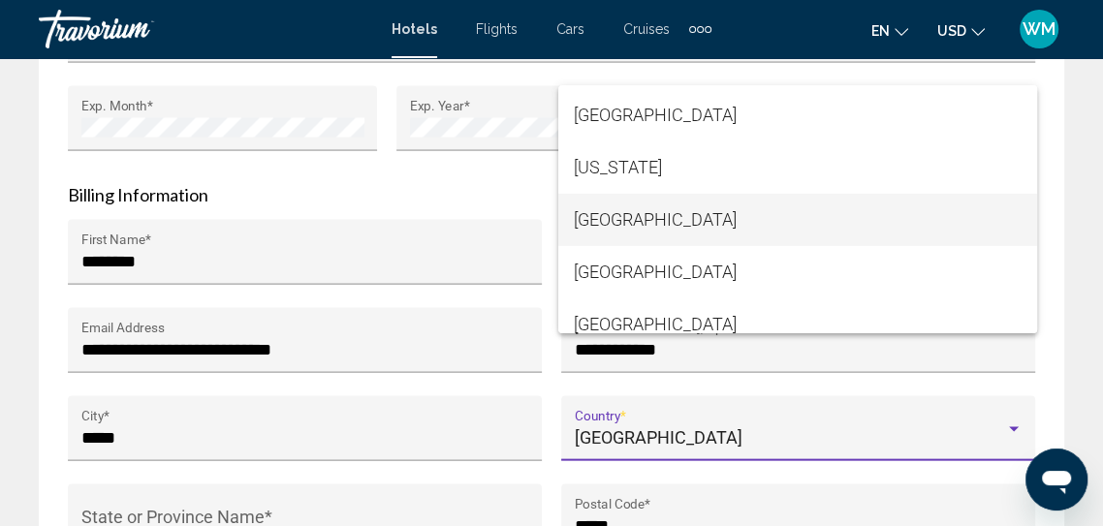
click at [624, 246] on span "[GEOGRAPHIC_DATA]" at bounding box center [798, 220] width 448 height 52
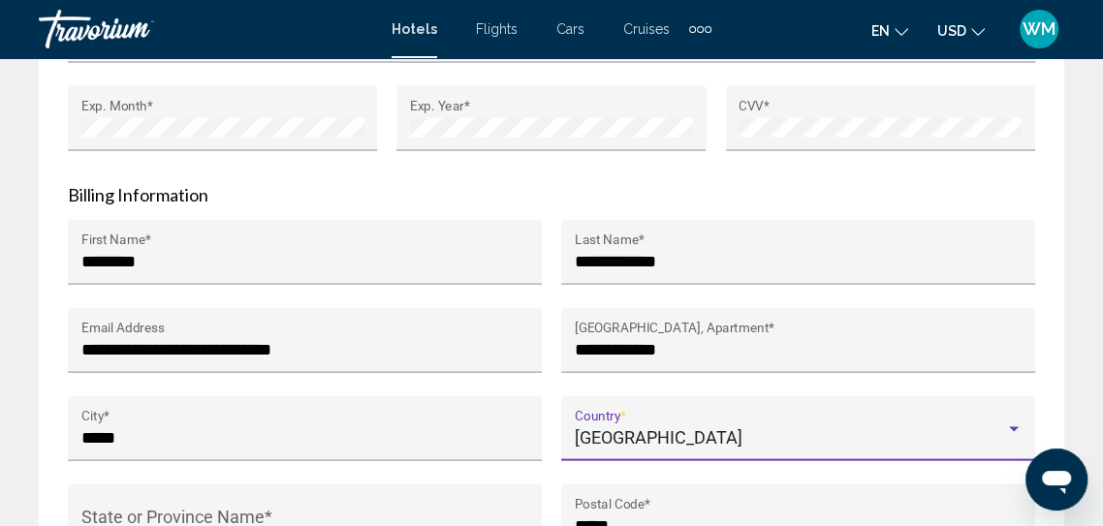
click at [452, 519] on input "State or Province Name *" at bounding box center [305, 526] width 448 height 19
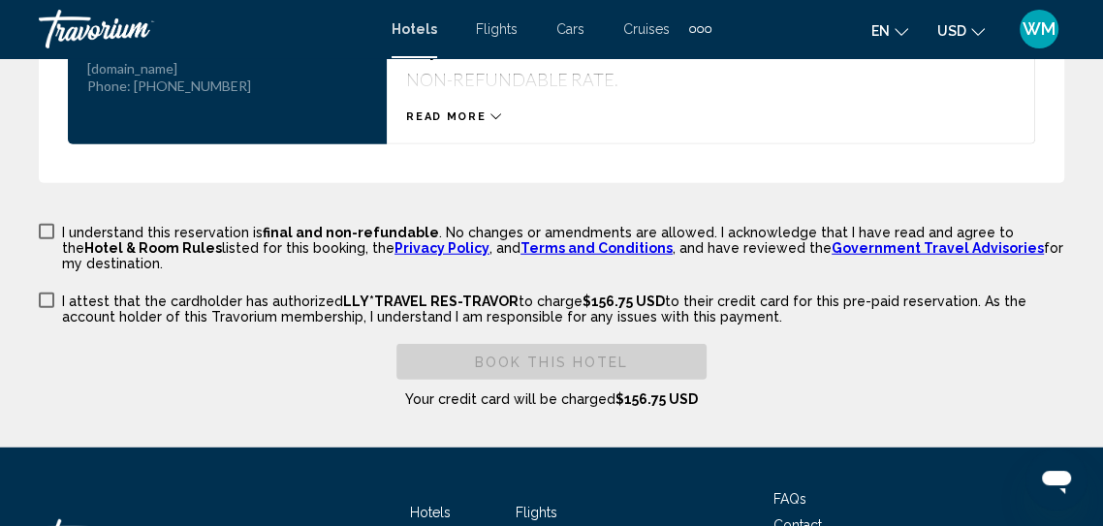
scroll to position [3475, 0]
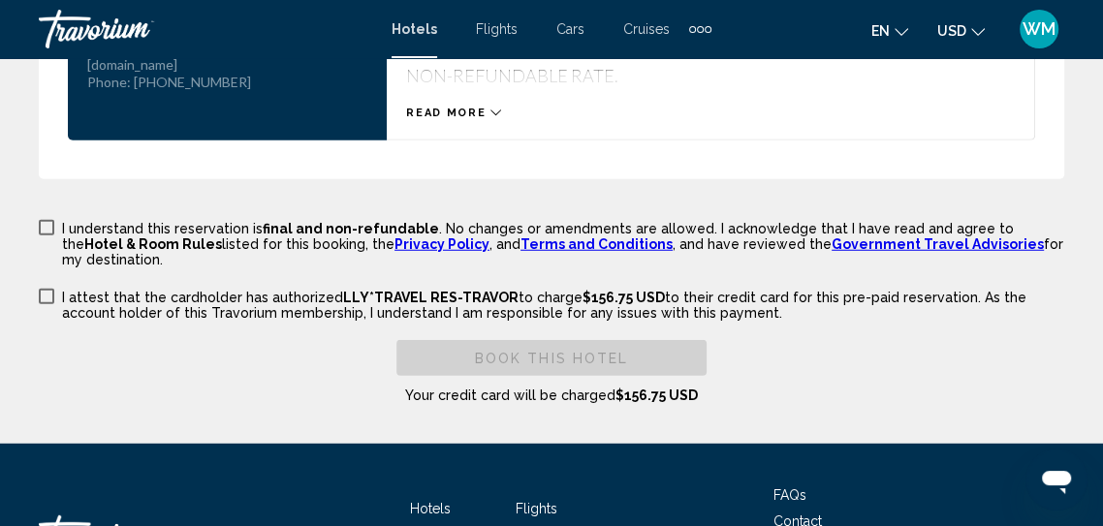
type input "******"
click at [48, 231] on span "Main content" at bounding box center [47, 228] width 16 height 16
click at [47, 289] on span "Main content" at bounding box center [47, 297] width 16 height 16
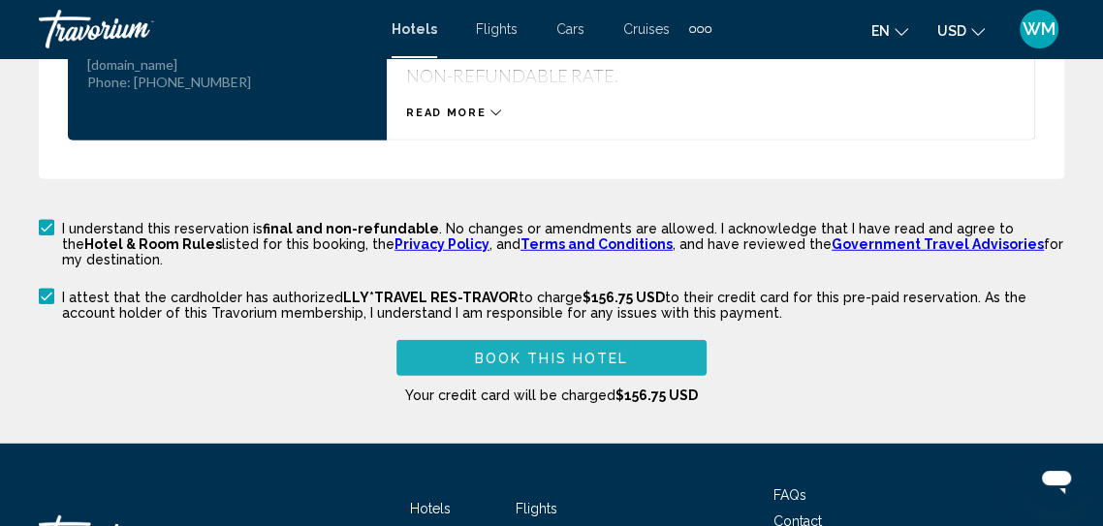
click at [537, 351] on span "Book this hotel" at bounding box center [552, 359] width 154 height 16
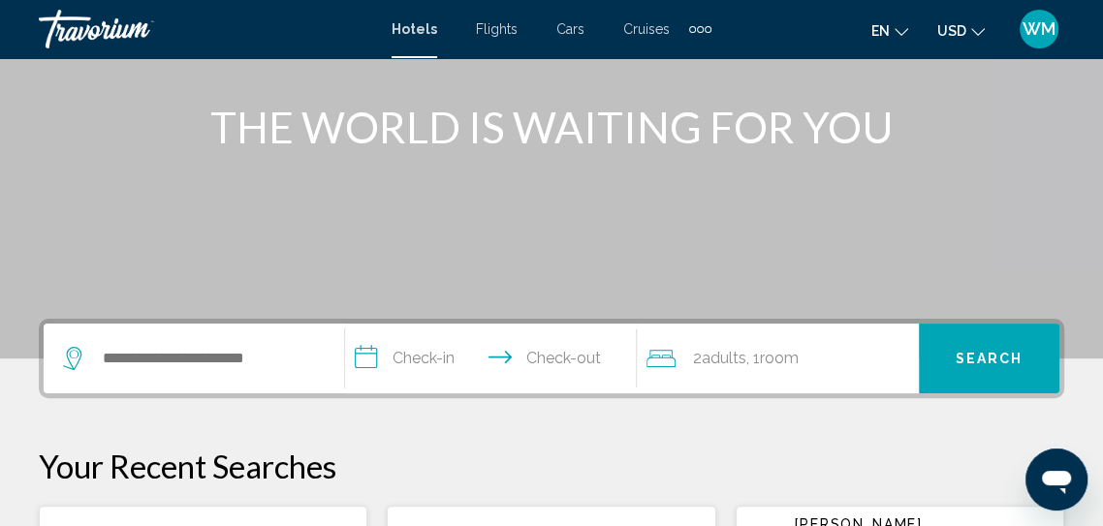
scroll to position [224, 0]
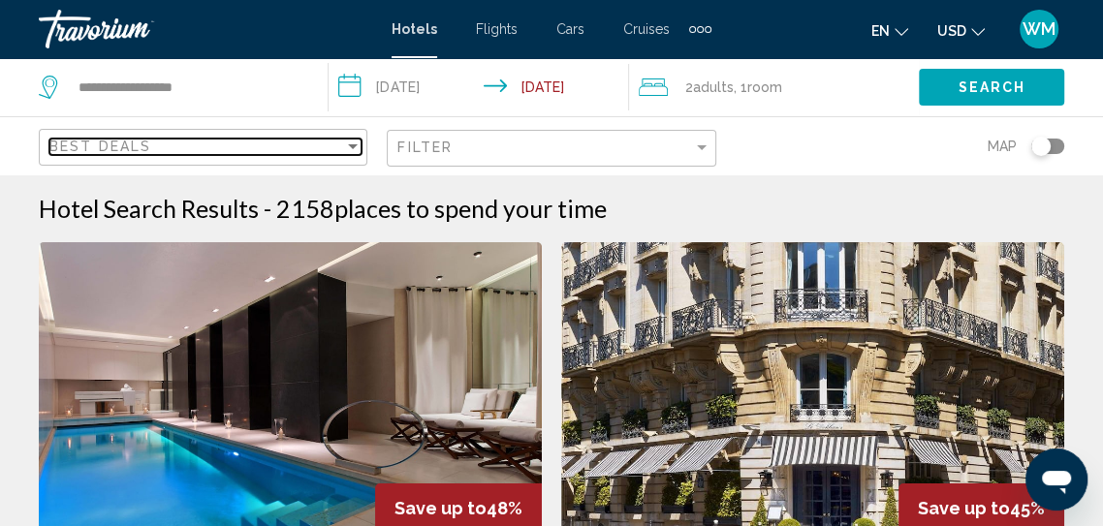
click at [260, 144] on div "Best Deals" at bounding box center [196, 147] width 295 height 16
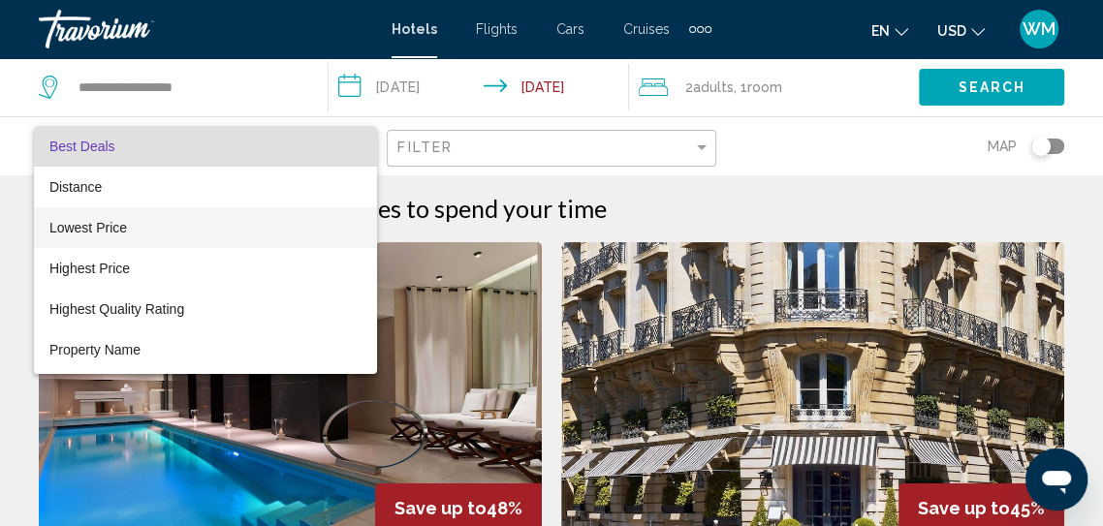
click at [107, 226] on span "Lowest Price" at bounding box center [88, 228] width 78 height 16
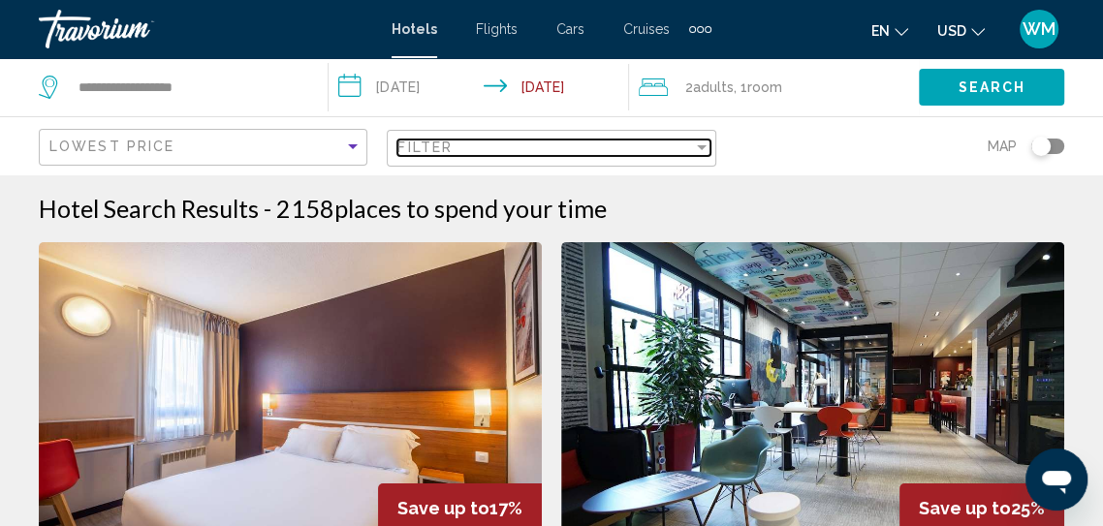
click at [547, 146] on div "Filter" at bounding box center [545, 148] width 295 height 16
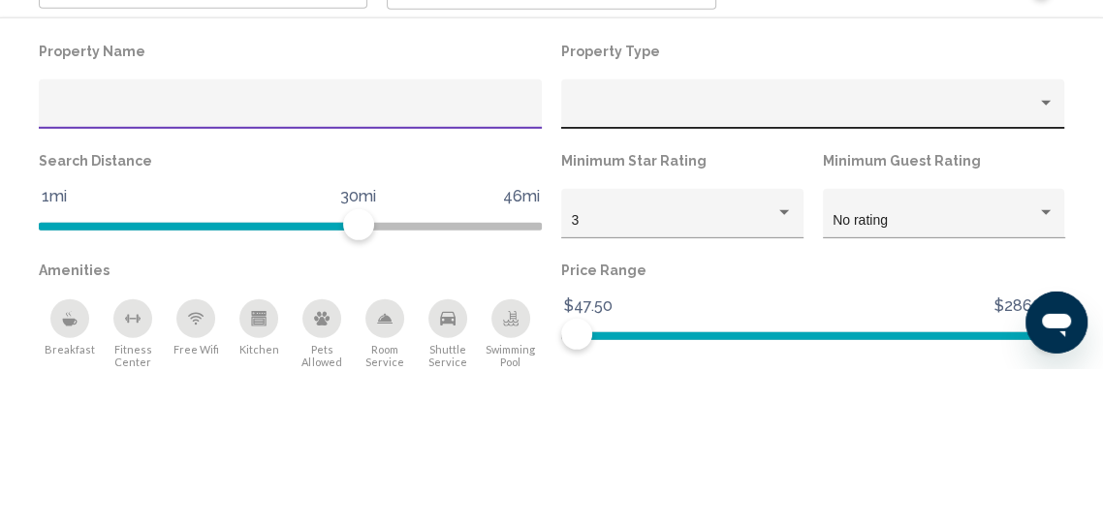
click at [900, 251] on div "Hotel Filters" at bounding box center [813, 267] width 483 height 40
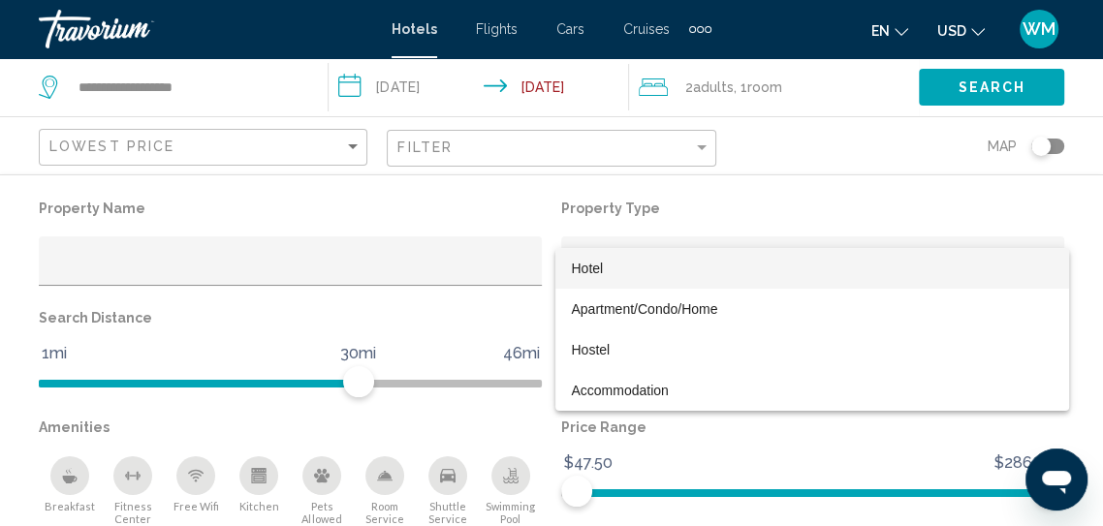
click at [601, 272] on span "Hotel" at bounding box center [587, 269] width 32 height 16
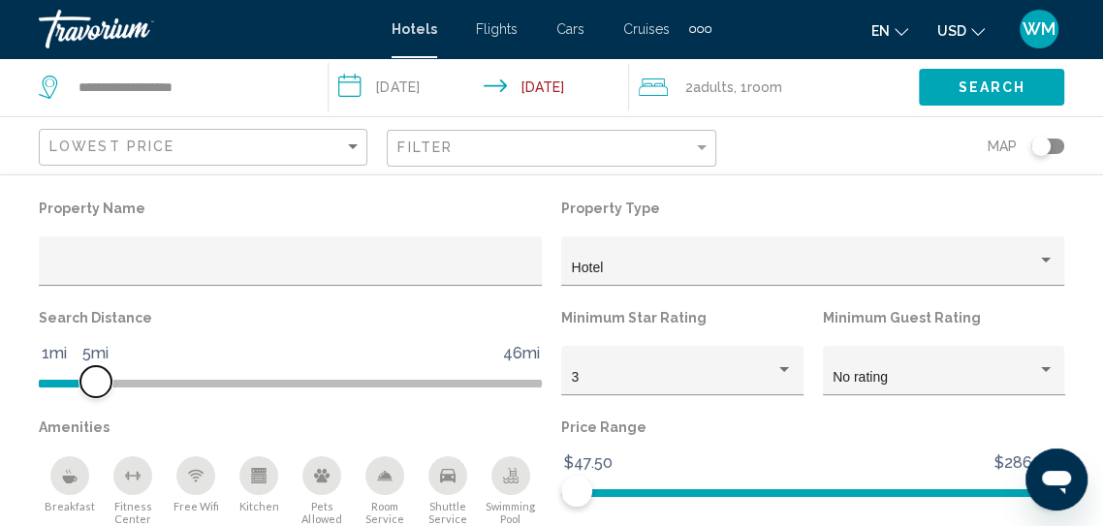
scroll to position [26, 0]
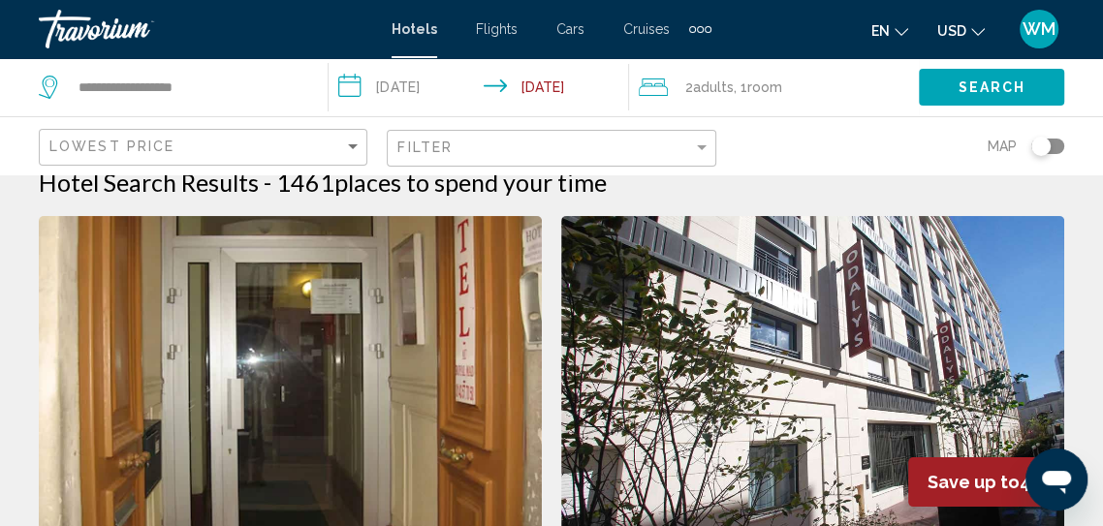
click at [674, 449] on img "Main content" at bounding box center [812, 371] width 503 height 310
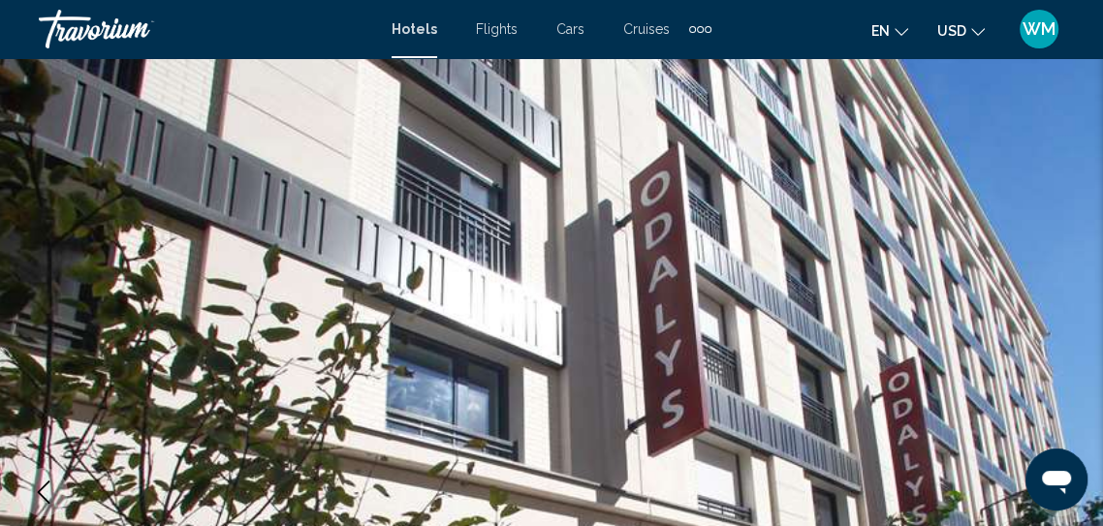
scroll to position [208, 0]
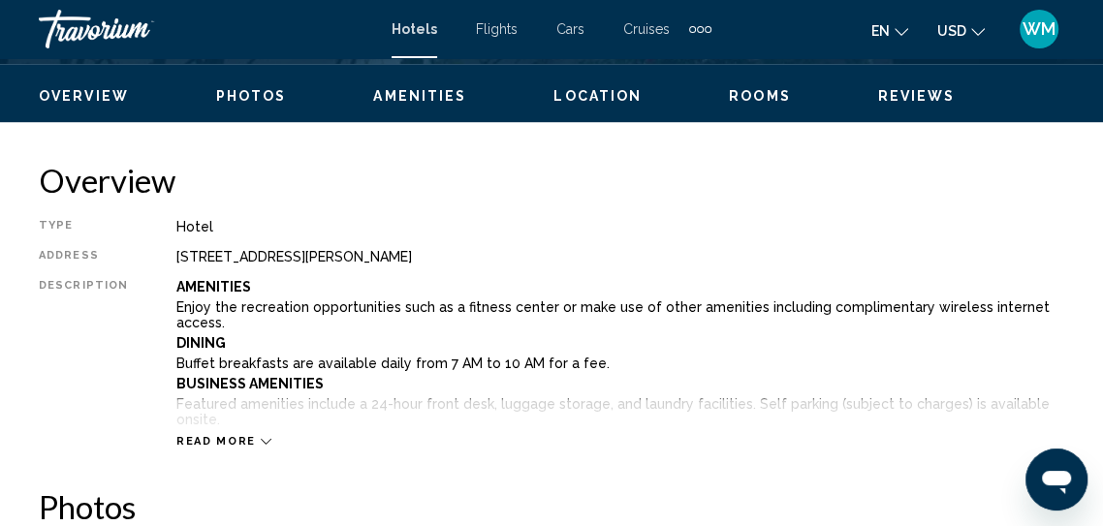
click at [580, 226] on div "Hotel" at bounding box center [620, 227] width 888 height 16
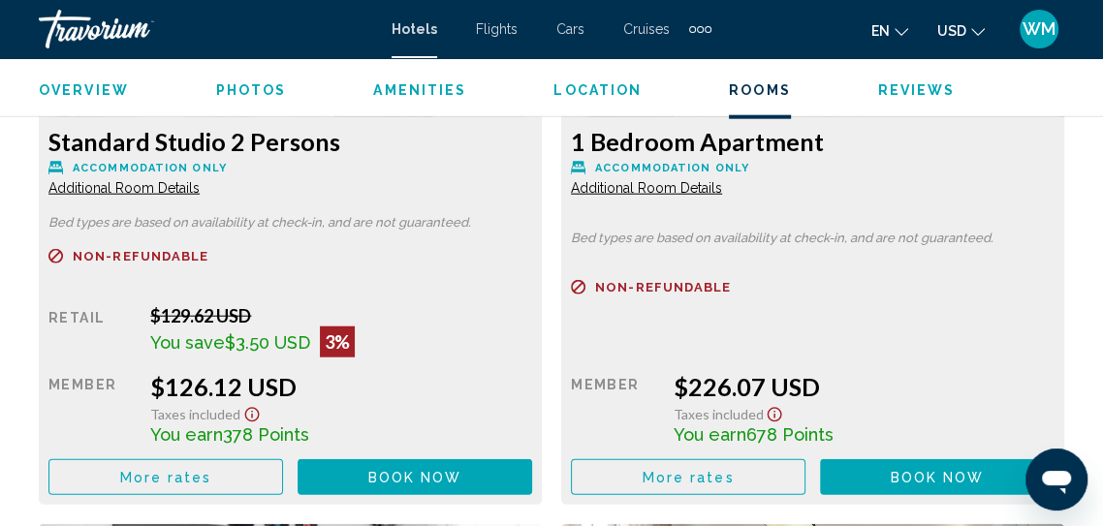
scroll to position [3213, 0]
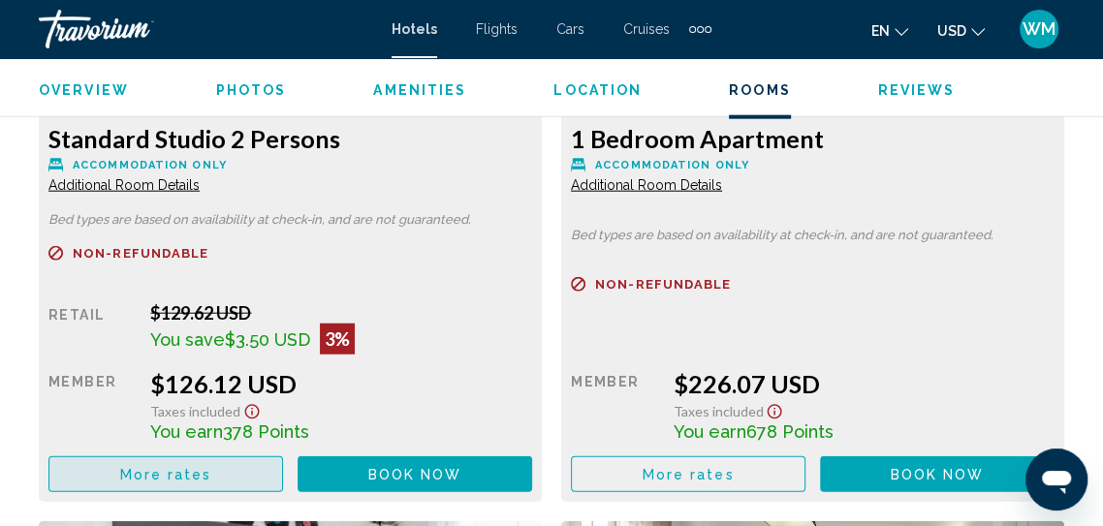
click at [233, 459] on button "More rates" at bounding box center [165, 475] width 235 height 36
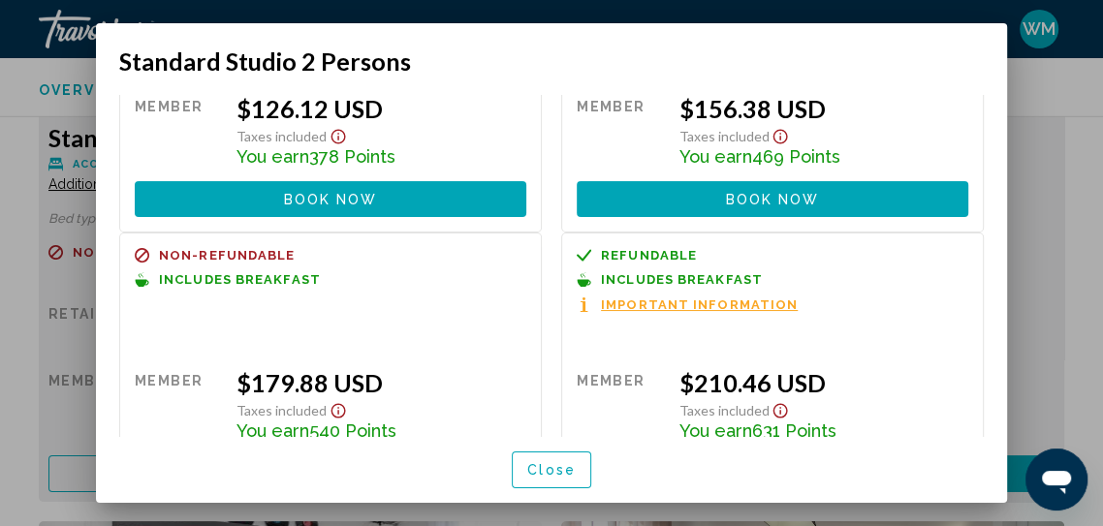
scroll to position [197, 0]
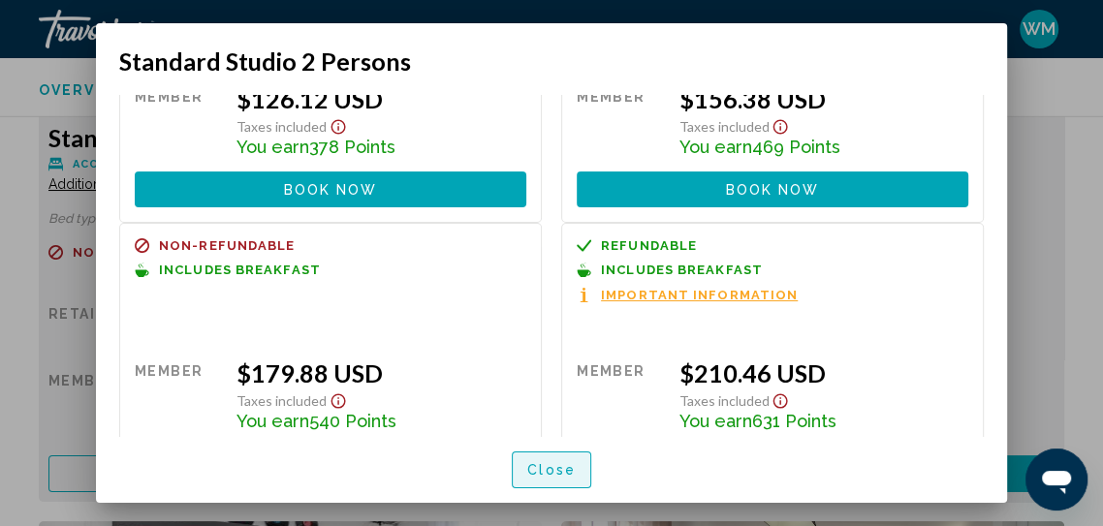
click at [529, 479] on span "Close" at bounding box center [551, 471] width 48 height 16
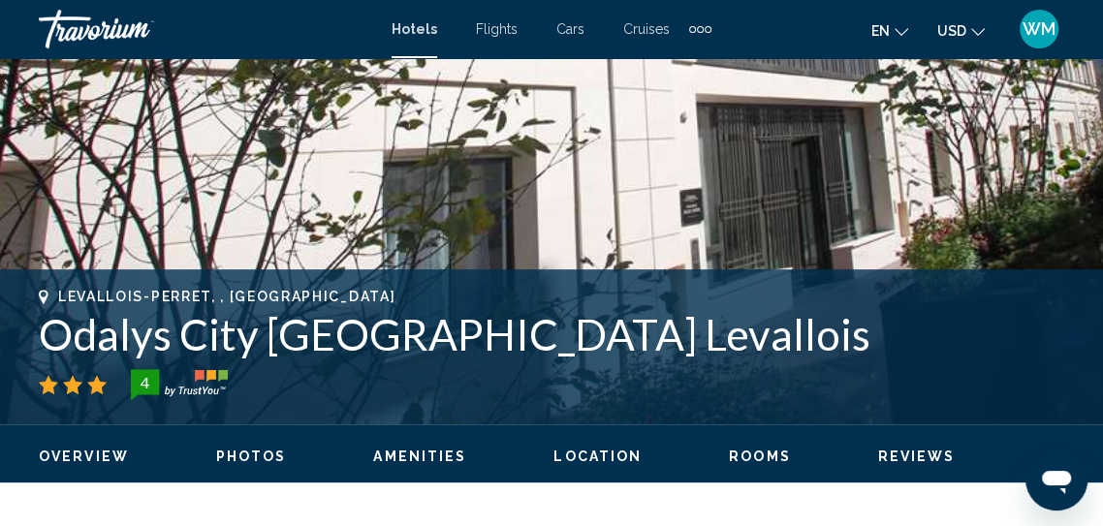
scroll to position [0, 0]
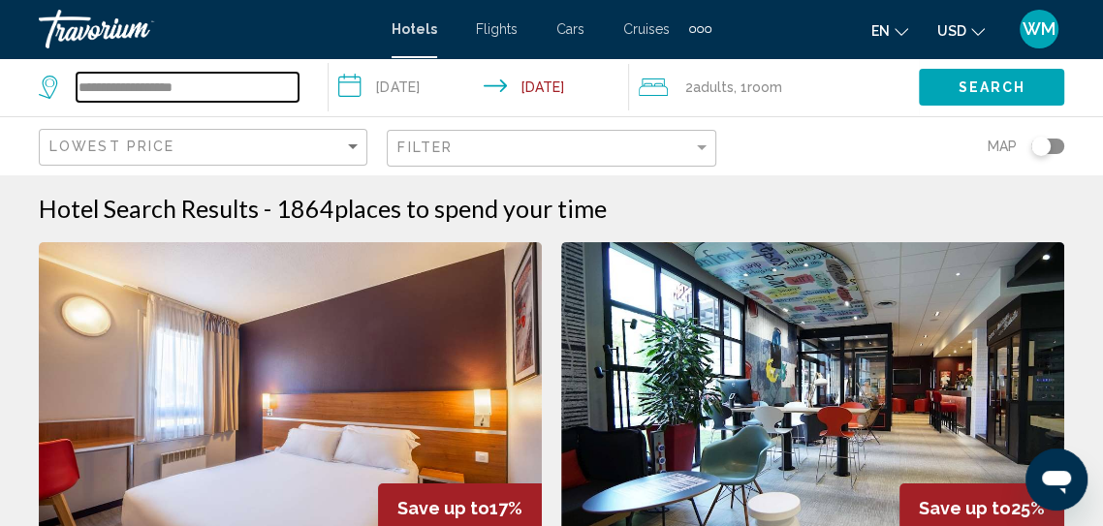
click at [210, 91] on input "**********" at bounding box center [188, 87] width 222 height 29
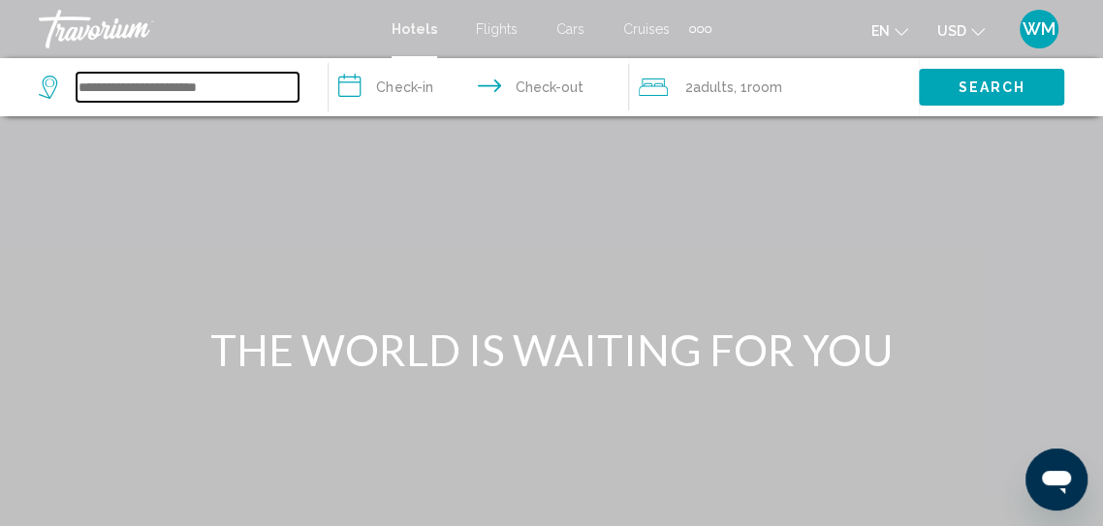
click at [161, 85] on input "Search widget" at bounding box center [188, 87] width 222 height 29
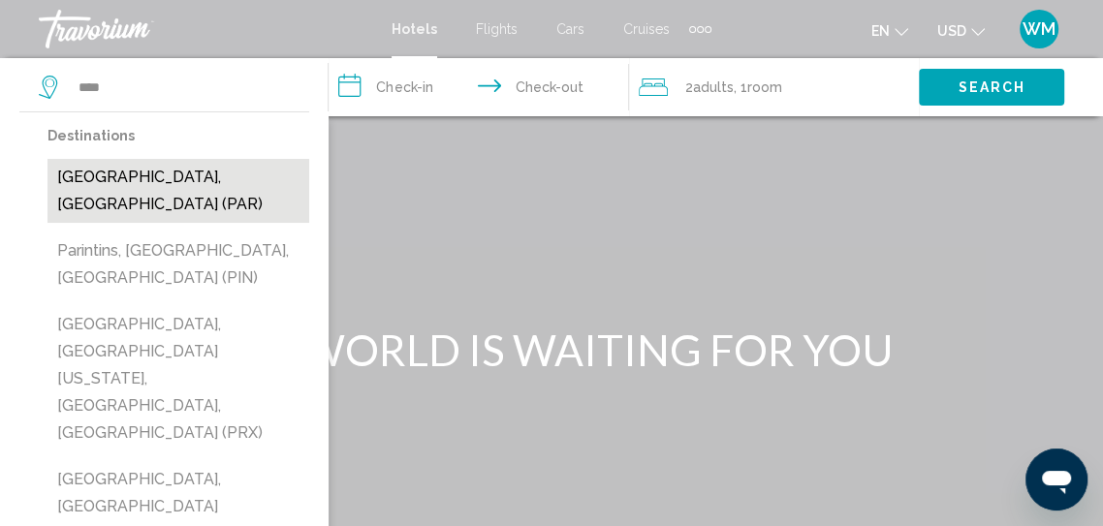
click at [145, 186] on button "[GEOGRAPHIC_DATA], [GEOGRAPHIC_DATA] (PAR)" at bounding box center [179, 191] width 262 height 64
type input "**********"
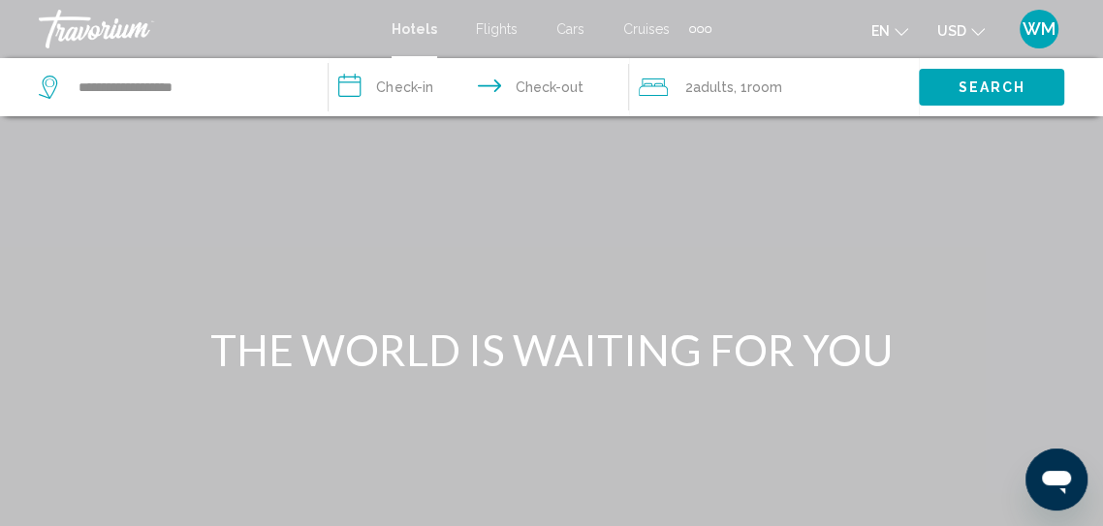
click at [399, 92] on input "**********" at bounding box center [482, 90] width 307 height 64
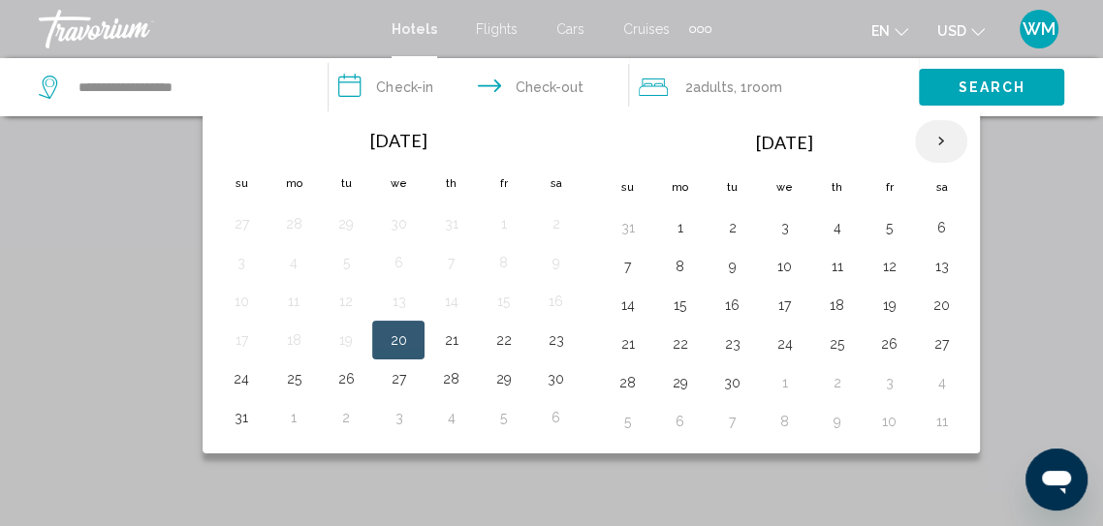
click at [936, 149] on th "Next month" at bounding box center [941, 141] width 52 height 43
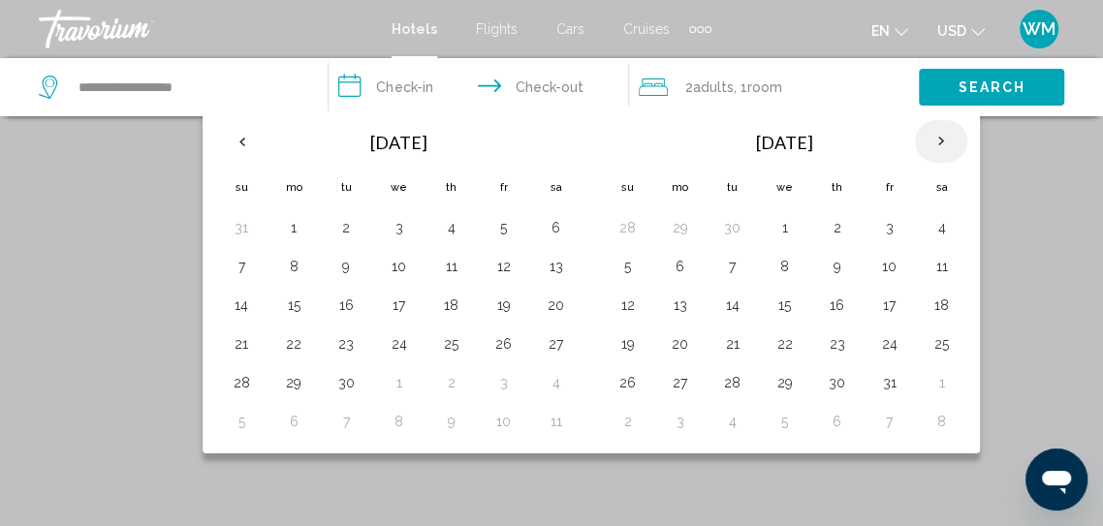
click at [936, 145] on th "Next month" at bounding box center [941, 141] width 52 height 43
click at [890, 380] on button "28" at bounding box center [889, 382] width 31 height 27
click at [632, 430] on button "30" at bounding box center [627, 421] width 31 height 27
type input "**********"
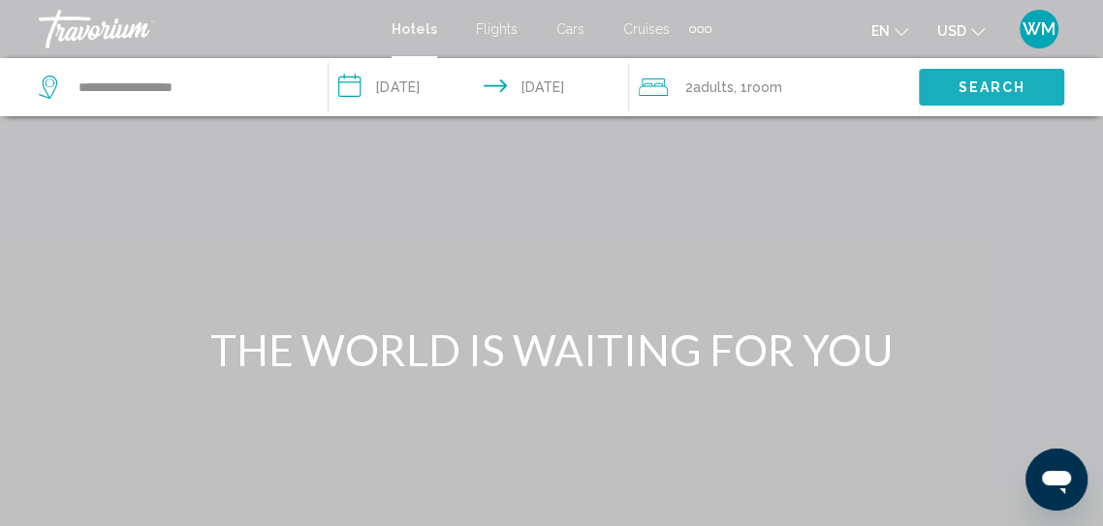
click at [999, 80] on span "Search" at bounding box center [992, 88] width 68 height 16
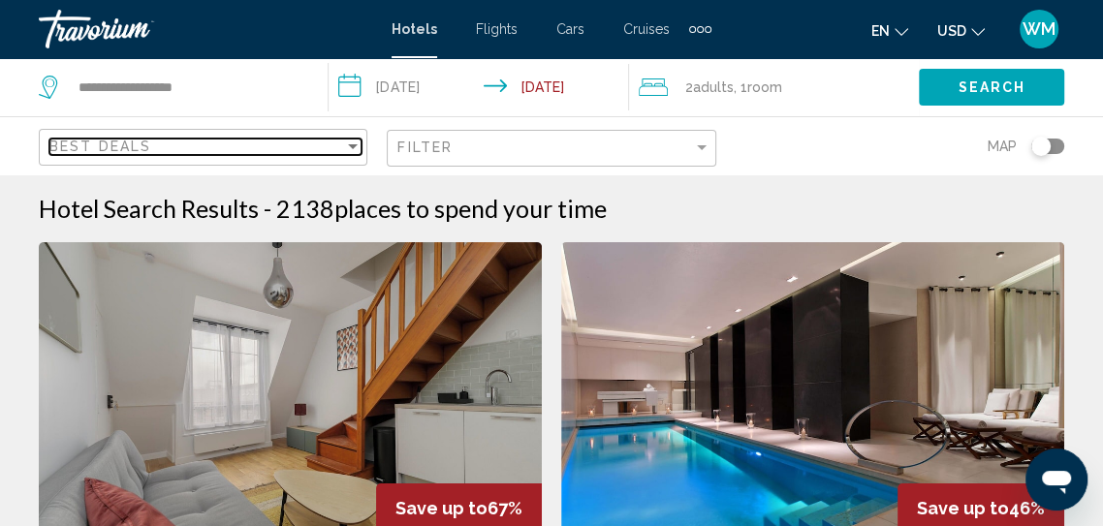
click at [353, 146] on div "Sort by" at bounding box center [353, 146] width 10 height 5
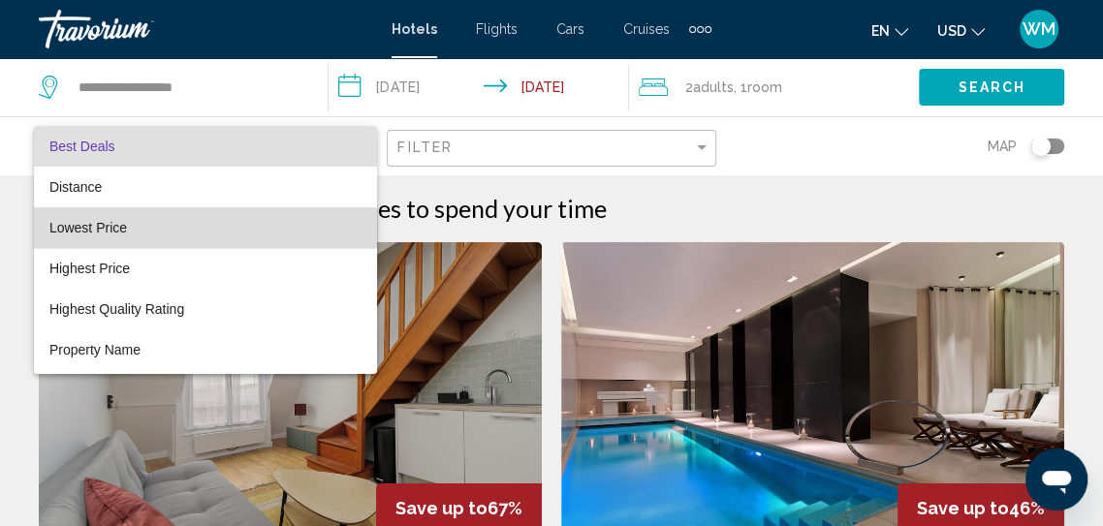
click at [96, 236] on span "Lowest Price" at bounding box center [205, 227] width 312 height 41
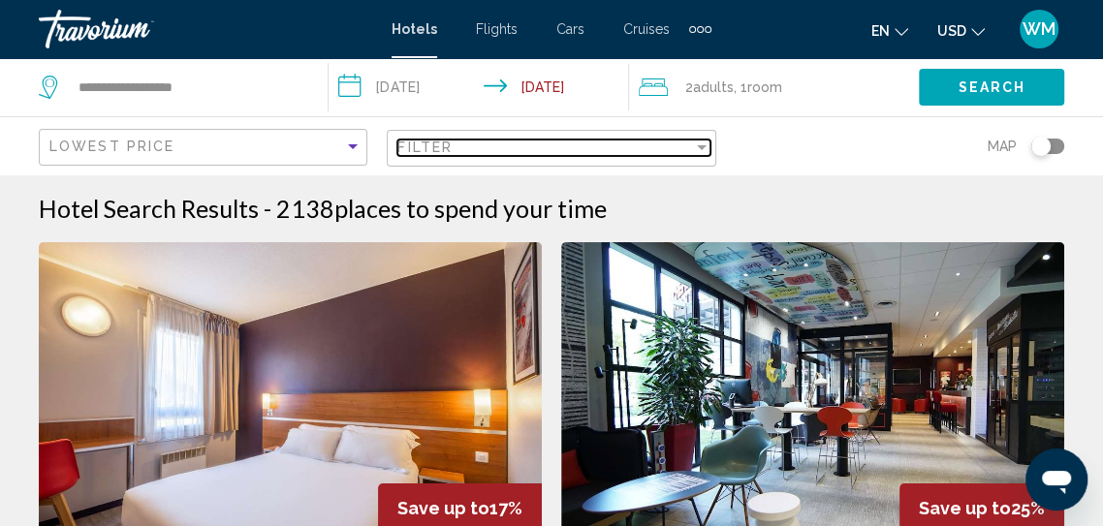
click at [701, 147] on div "Filter" at bounding box center [702, 147] width 10 height 5
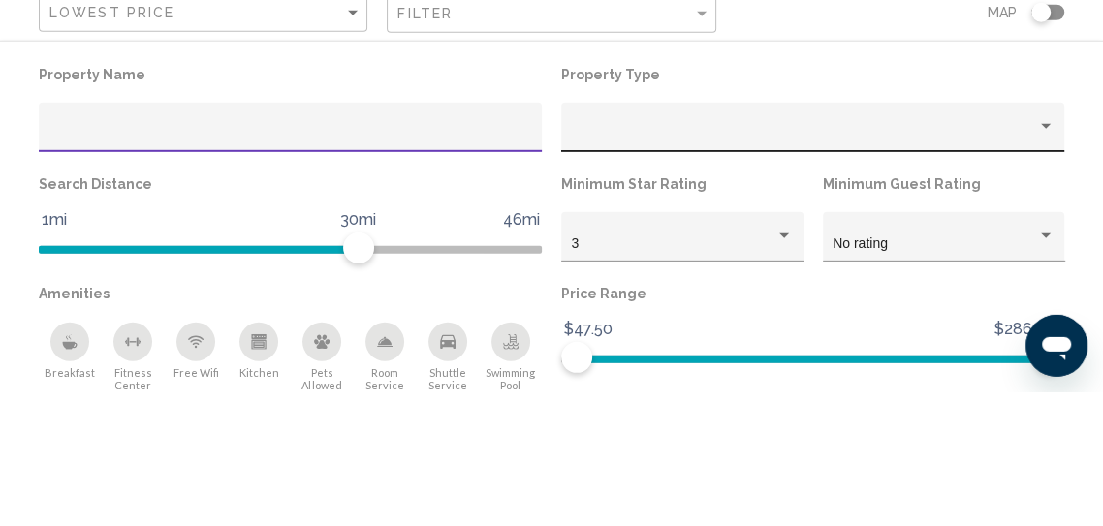
click at [1045, 261] on div "Property type" at bounding box center [1046, 260] width 10 height 5
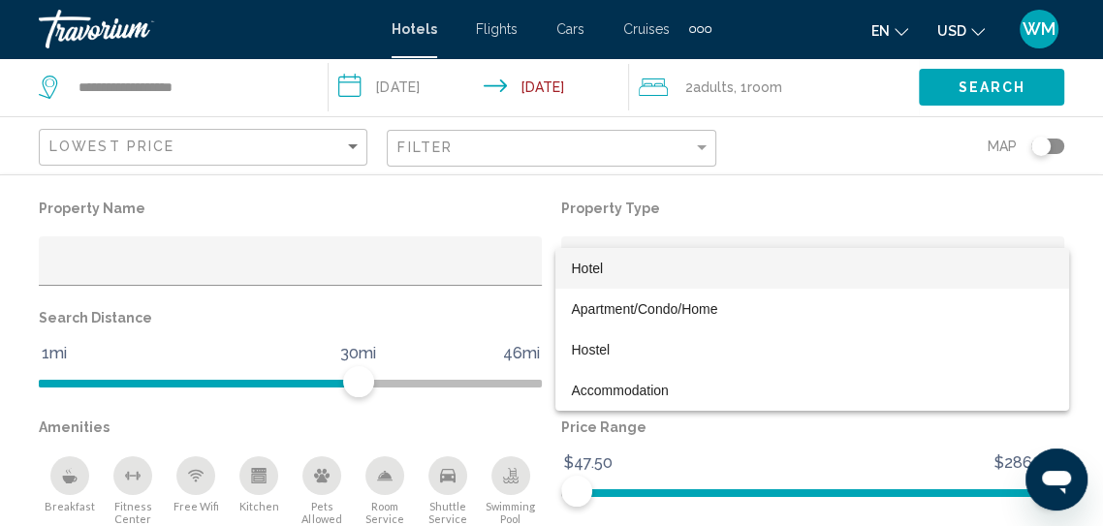
click at [602, 270] on span "Hotel" at bounding box center [587, 269] width 32 height 16
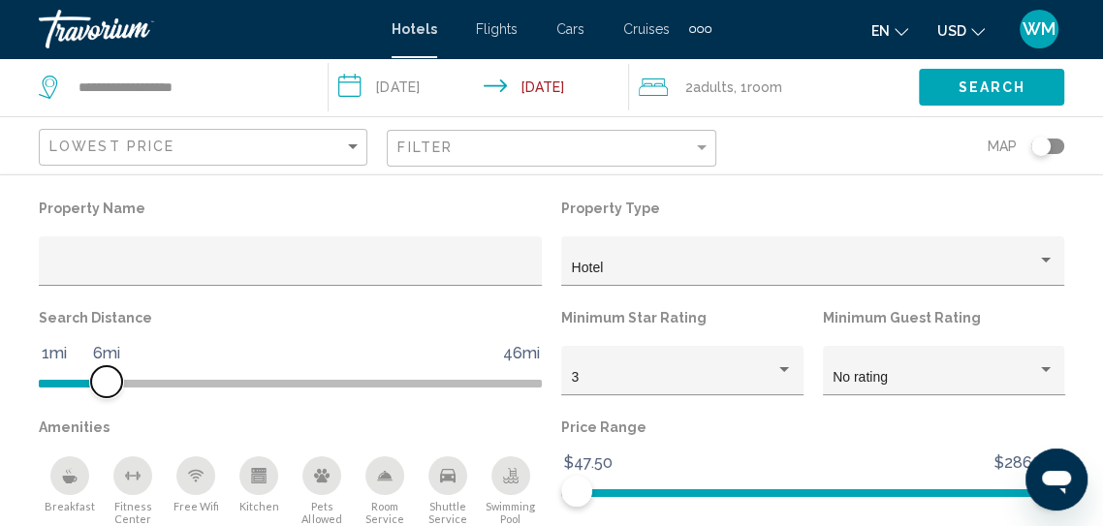
scroll to position [59, 0]
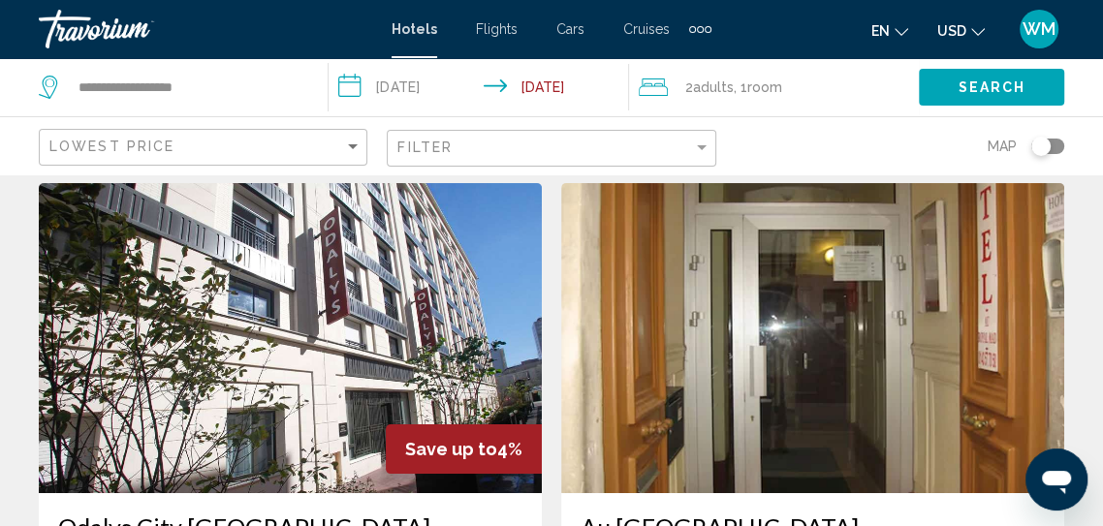
click at [275, 448] on img "Main content" at bounding box center [290, 338] width 503 height 310
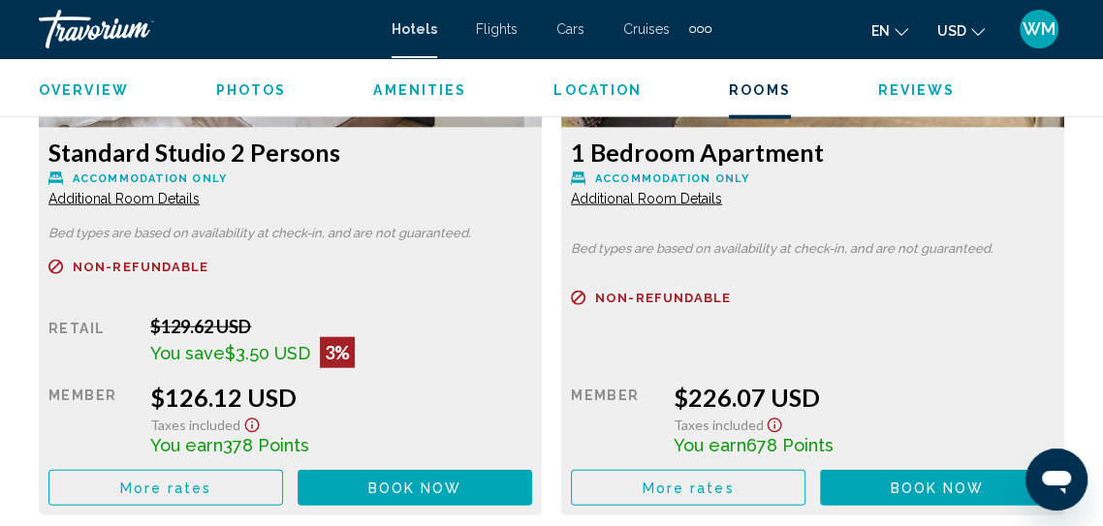
scroll to position [3204, 0]
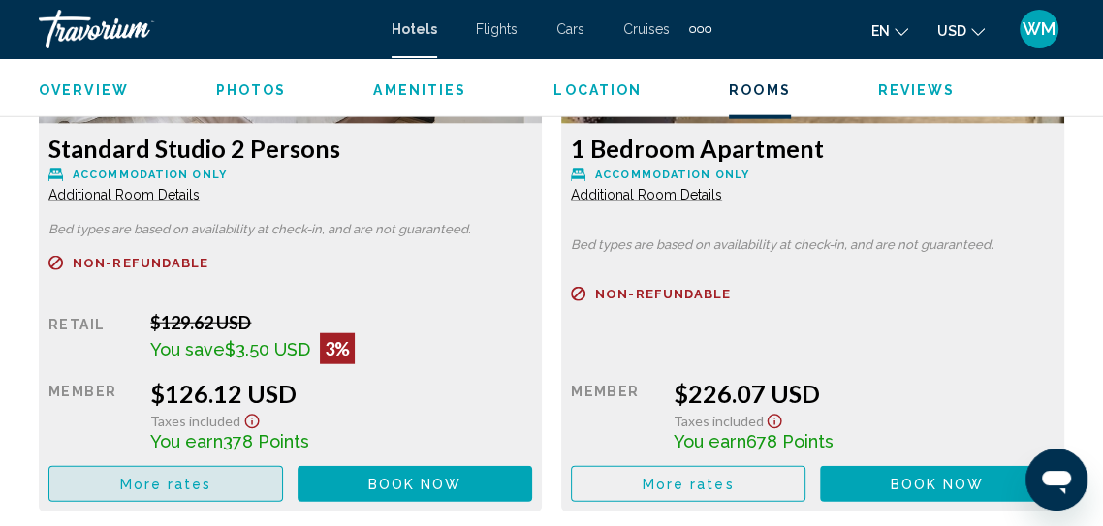
click at [134, 486] on span "More rates" at bounding box center [166, 485] width 92 height 16
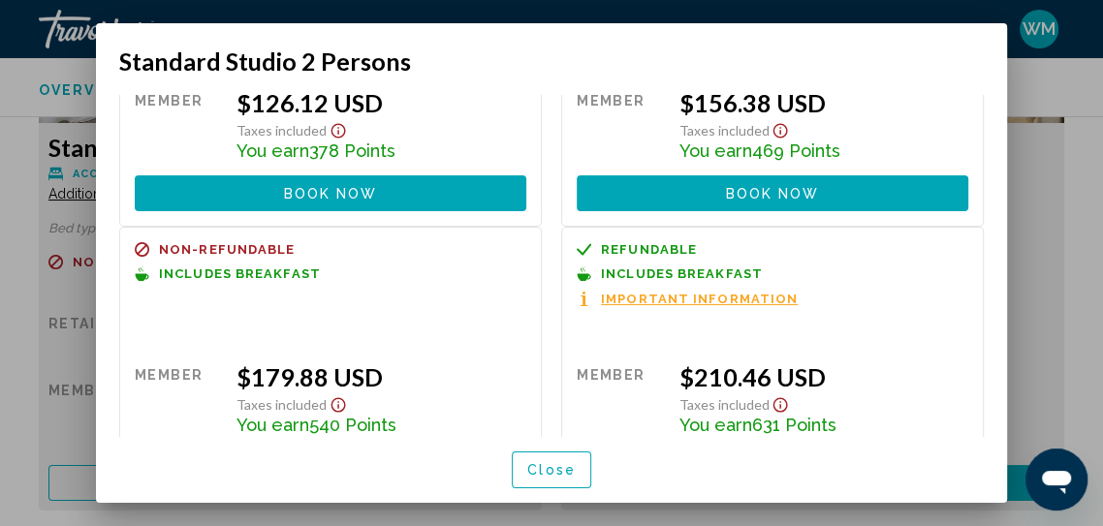
scroll to position [197, 0]
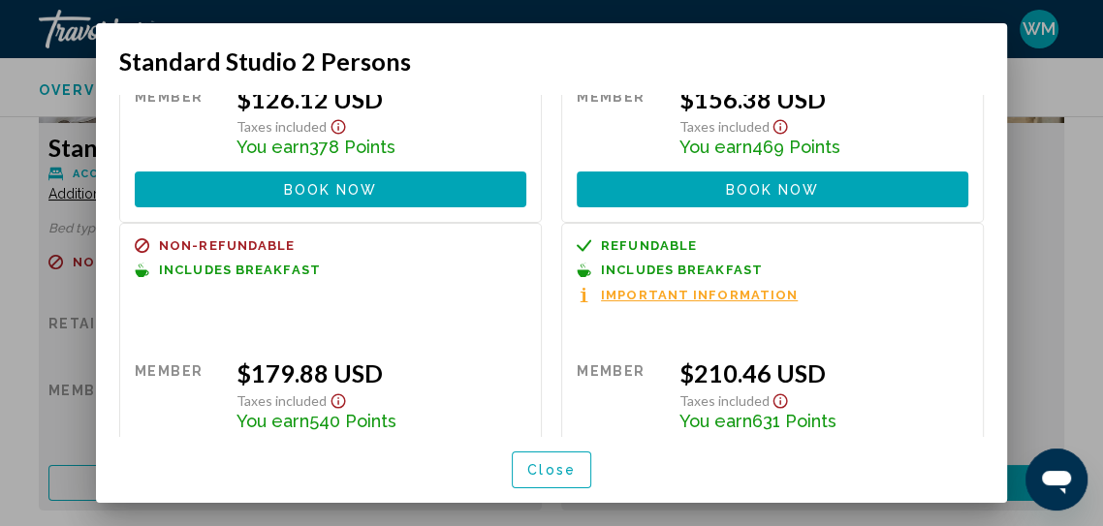
click at [291, 473] on span "Book now" at bounding box center [331, 466] width 94 height 16
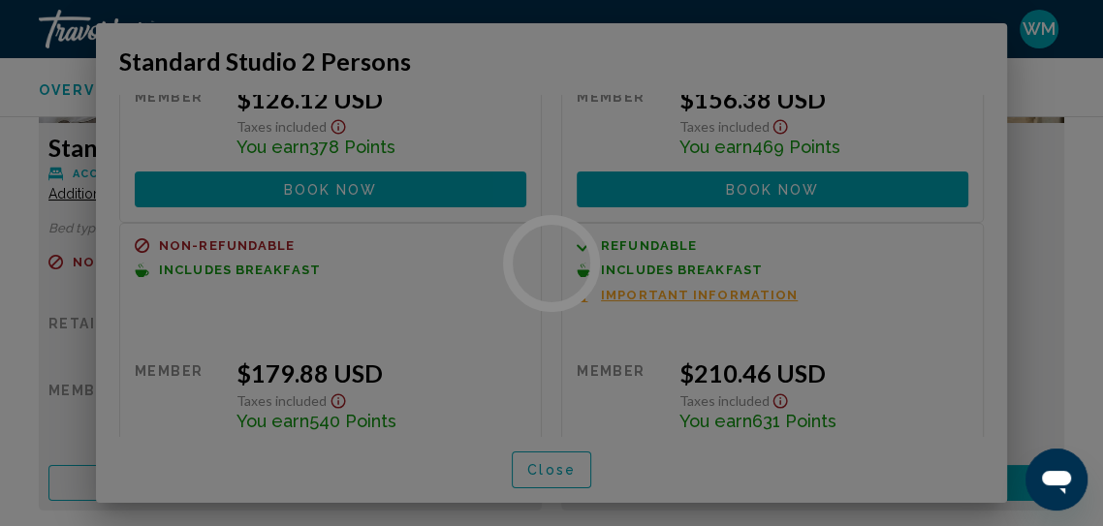
scroll to position [3204, 0]
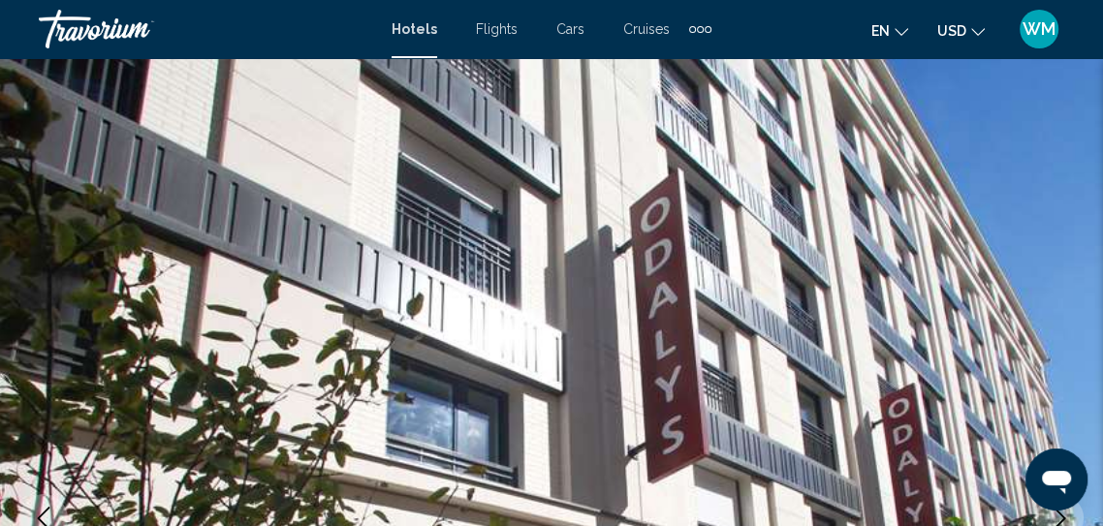
click at [1089, 373] on img "Main content" at bounding box center [551, 518] width 1103 height 921
click at [1098, 166] on img "Main content" at bounding box center [551, 518] width 1103 height 921
click at [833, 287] on img "Main content" at bounding box center [551, 518] width 1103 height 921
